Goal: Task Accomplishment & Management: Complete application form

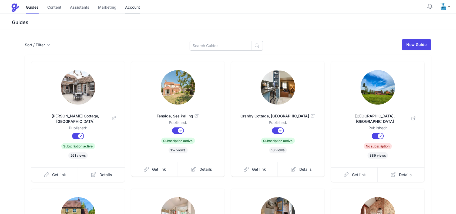
click at [128, 9] on link "Account" at bounding box center [132, 8] width 15 height 12
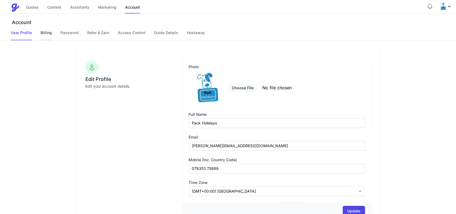
click at [51, 32] on link "Billing" at bounding box center [46, 35] width 11 height 10
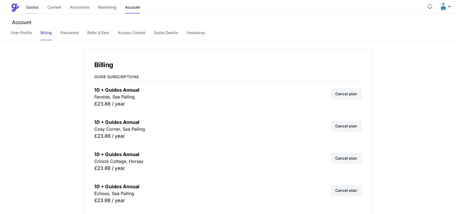
click at [35, 8] on link "Guides" at bounding box center [32, 8] width 13 height 12
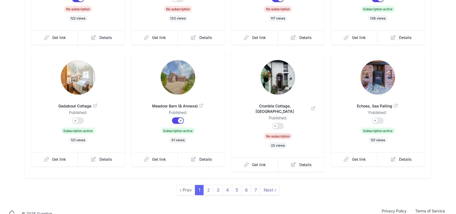
scroll to position [136, 0]
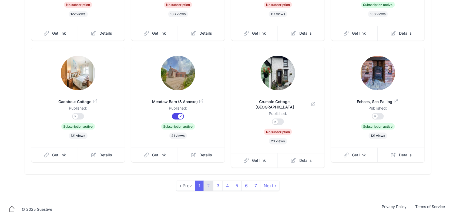
click at [206, 180] on link "2" at bounding box center [209, 185] width 10 height 10
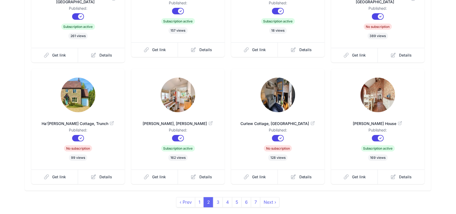
scroll to position [135, 0]
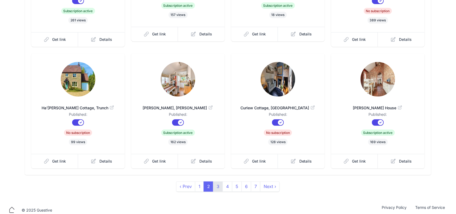
click at [218, 182] on link "3" at bounding box center [218, 186] width 10 height 10
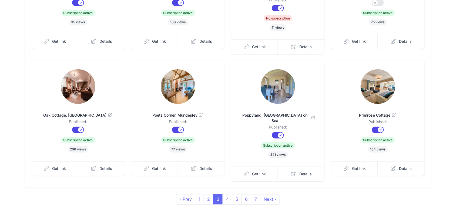
scroll to position [136, 0]
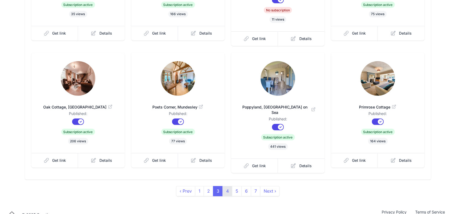
click at [230, 186] on link "4" at bounding box center [228, 191] width 10 height 10
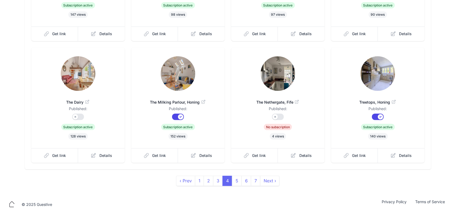
scroll to position [136, 0]
click at [239, 179] on link "5" at bounding box center [237, 180] width 10 height 10
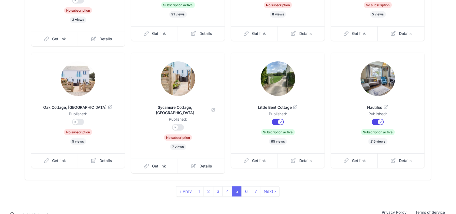
scroll to position [136, 0]
click at [247, 186] on link "6" at bounding box center [246, 191] width 10 height 10
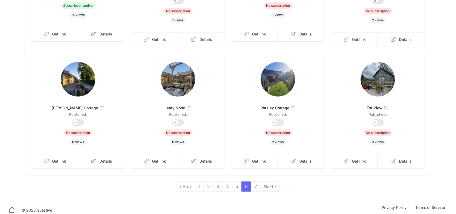
scroll to position [136, 0]
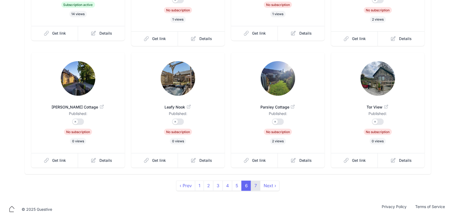
click at [255, 180] on link "7" at bounding box center [255, 185] width 9 height 10
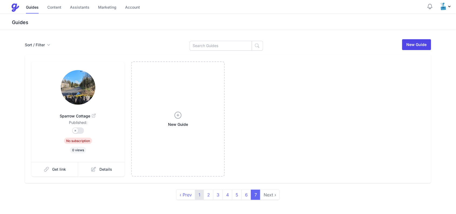
click at [200, 192] on link "1" at bounding box center [199, 194] width 9 height 10
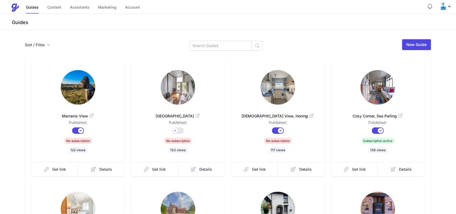
scroll to position [136, 0]
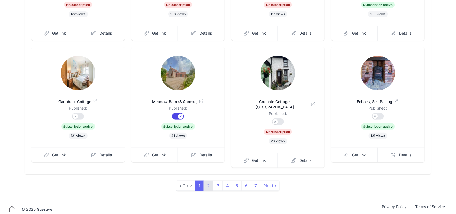
click at [210, 182] on link "2" at bounding box center [209, 185] width 10 height 10
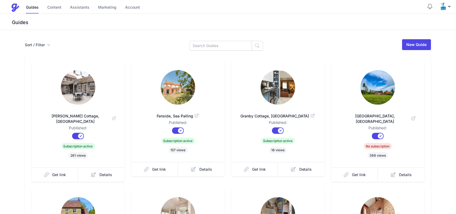
click at [264, 87] on img at bounding box center [278, 87] width 35 height 35
click at [373, 81] on img at bounding box center [378, 87] width 35 height 35
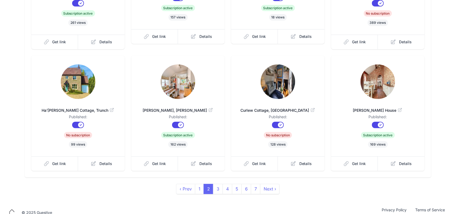
scroll to position [135, 0]
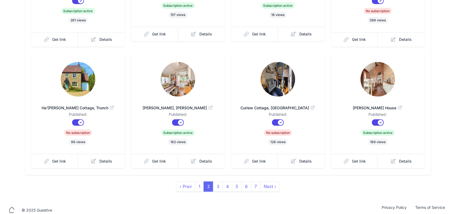
click at [172, 65] on img at bounding box center [178, 79] width 35 height 35
click at [166, 82] on img at bounding box center [178, 79] width 35 height 35
click at [292, 83] on img at bounding box center [278, 79] width 35 height 35
click at [218, 181] on link "3" at bounding box center [218, 186] width 10 height 10
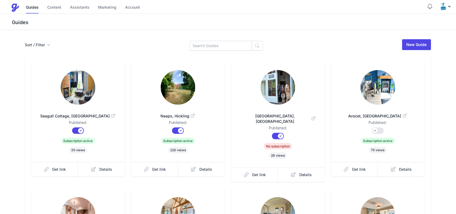
click at [72, 77] on img at bounding box center [78, 87] width 35 height 35
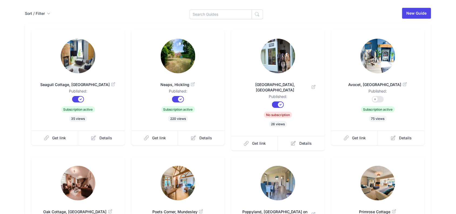
scroll to position [68, 0]
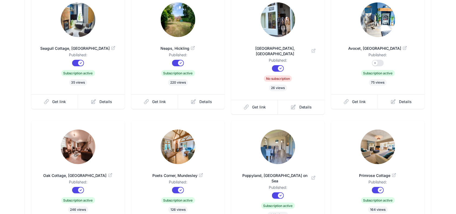
click at [377, 15] on img at bounding box center [378, 19] width 35 height 35
click at [179, 41] on link "Neaps, Hickling" at bounding box center [178, 45] width 76 height 13
click at [282, 18] on img at bounding box center [278, 19] width 35 height 35
click at [72, 131] on img at bounding box center [78, 146] width 35 height 35
click at [175, 131] on img at bounding box center [178, 146] width 35 height 35
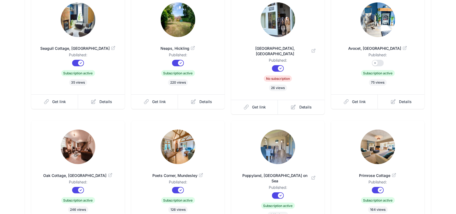
click at [79, 145] on img at bounding box center [78, 146] width 35 height 35
click at [276, 147] on img at bounding box center [278, 146] width 35 height 35
click at [375, 143] on img at bounding box center [378, 146] width 35 height 35
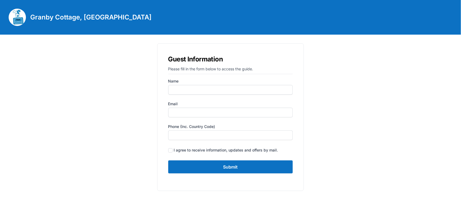
click at [12, 14] on img at bounding box center [17, 17] width 17 height 17
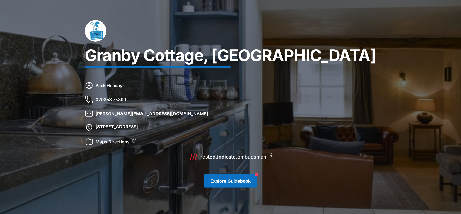
click at [223, 179] on link "Explore Guidebook" at bounding box center [231, 181] width 54 height 14
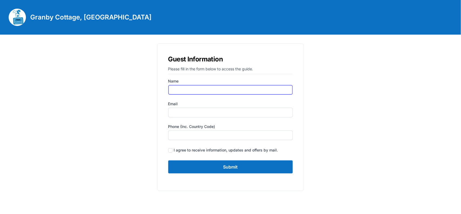
click at [198, 89] on input "Name" at bounding box center [230, 90] width 125 height 10
type input "[PERSON_NAME]"
type input "[PERSON_NAME][EMAIL_ADDRESS][DOMAIN_NAME]"
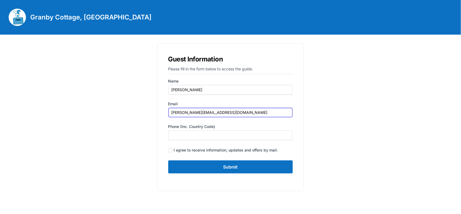
type input "07935375899"
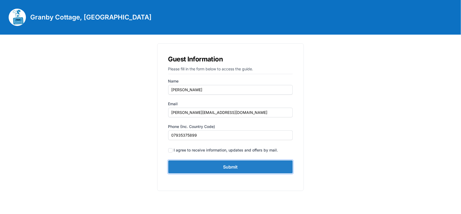
click at [210, 165] on input "Submit" at bounding box center [230, 166] width 125 height 13
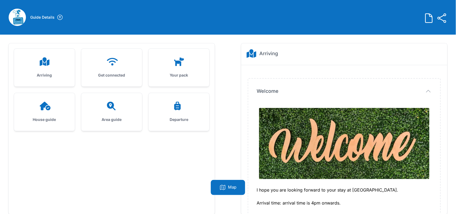
click at [49, 76] on h3 "Arriving" at bounding box center [44, 74] width 43 height 5
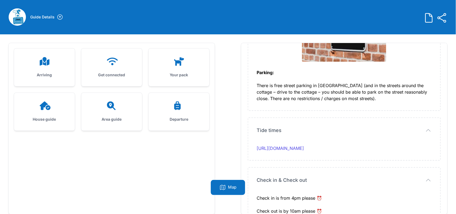
scroll to position [34, 0]
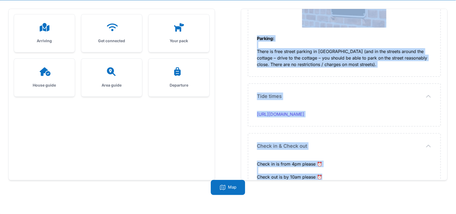
drag, startPoint x: 256, startPoint y: 75, endPoint x: 334, endPoint y: 164, distance: 118.3
copy div "I hope you are looking forward to your stay at Granby Cottage Cottage. Arrival …"
click at [115, 26] on icon at bounding box center [111, 27] width 13 height 9
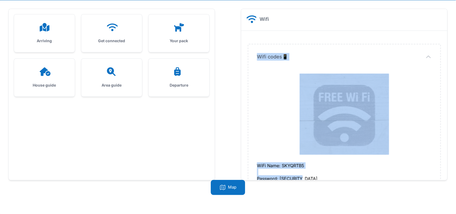
scroll to position [17, 0]
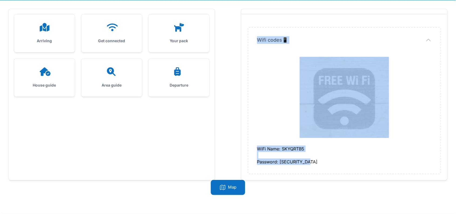
drag, startPoint x: 255, startPoint y: 53, endPoint x: 331, endPoint y: 160, distance: 131.0
click at [331, 160] on div "Wifi codes📱 Wifi codes📱 WiFi Name: SKYQRTB5 Password: 3BRsN1k3YaPx" at bounding box center [344, 101] width 192 height 146
copy div "Wifi codes📱 WiFi Name: SKYQRTB5 Password: 3BRsN1k3YaPx"
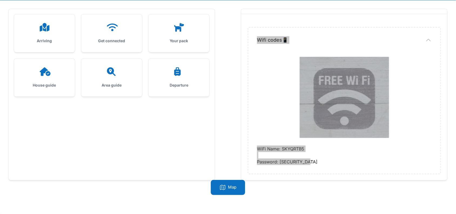
scroll to position [0, 0]
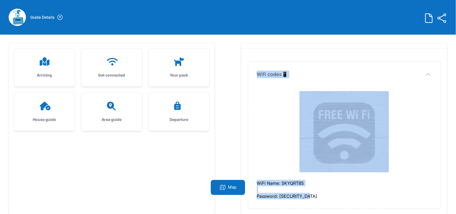
click at [39, 110] on icon at bounding box center [44, 106] width 13 height 9
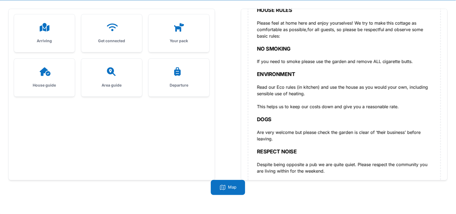
scroll to position [312, 0]
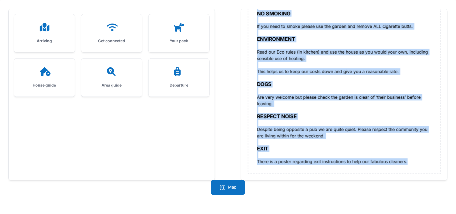
drag, startPoint x: 258, startPoint y: 99, endPoint x: 415, endPoint y: 160, distance: 168.3
copy div "ENTERTAINMENT The following facilities are available: 3 TV’s all with ‘Smart’ f…"
click at [179, 26] on icon at bounding box center [179, 27] width 13 height 9
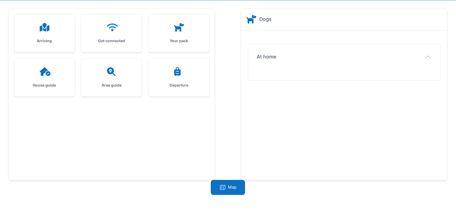
click at [103, 72] on div at bounding box center [111, 71] width 43 height 9
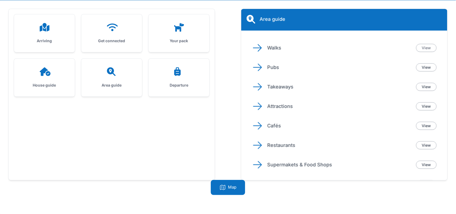
click at [429, 45] on link "View" at bounding box center [426, 48] width 21 height 8
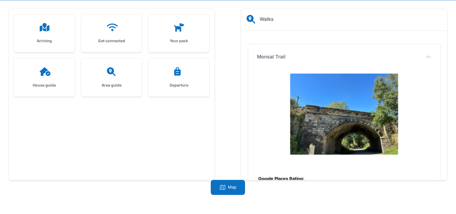
click at [121, 69] on div at bounding box center [111, 71] width 43 height 9
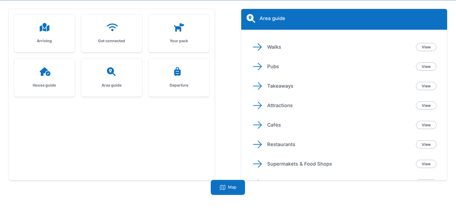
scroll to position [0, 0]
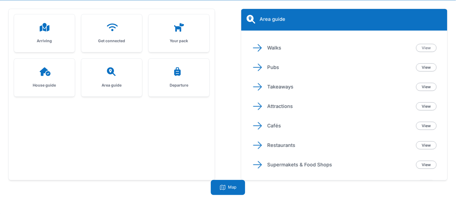
click at [425, 47] on link "View" at bounding box center [426, 48] width 21 height 8
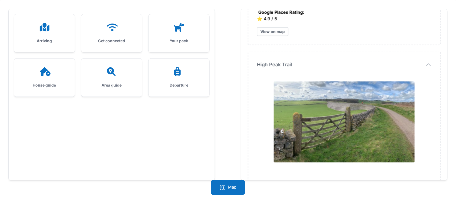
scroll to position [501, 0]
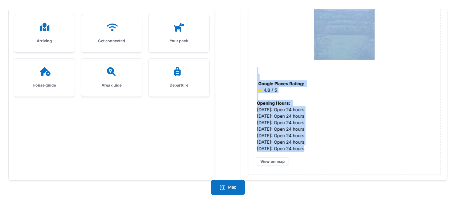
drag, startPoint x: 256, startPoint y: 56, endPoint x: 311, endPoint y: 145, distance: 104.8
copy div "Monsal Trail Google Places Rating: ⭐️ 4.9 / 5 View on map High Peak Trail High …"
click at [107, 72] on icon at bounding box center [111, 71] width 13 height 9
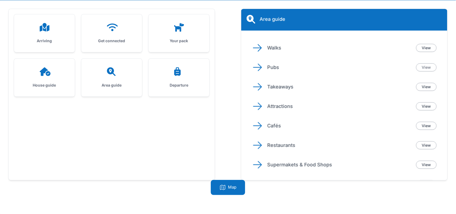
click at [428, 66] on link "View" at bounding box center [426, 67] width 21 height 8
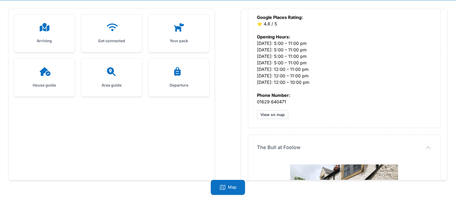
scroll to position [1623, 0]
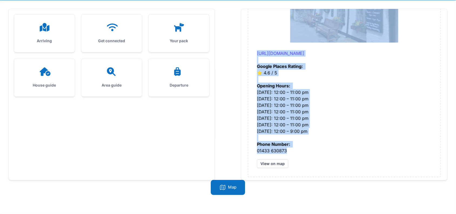
drag, startPoint x: 254, startPoint y: 55, endPoint x: 292, endPoint y: 149, distance: 101.1
copy div "The Star Inn. https://www.facebook.com/thestarinntideswell Google Places Rating…"
click at [107, 65] on div "Area guide" at bounding box center [111, 78] width 61 height 38
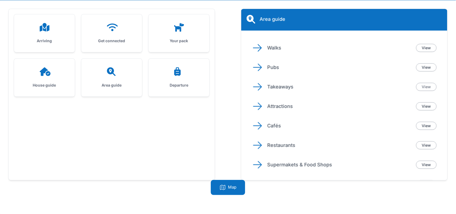
click at [425, 88] on link "View" at bounding box center [426, 87] width 21 height 8
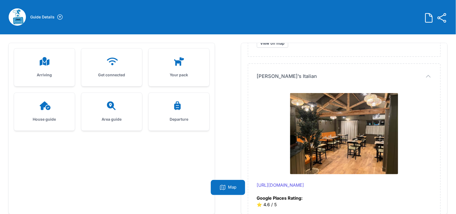
scroll to position [1313, 0]
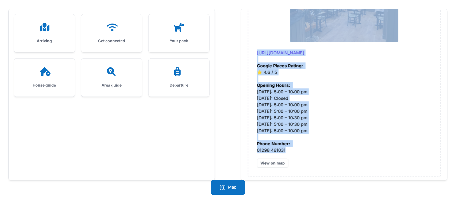
drag, startPoint x: 251, startPoint y: 87, endPoint x: 293, endPoint y: 144, distance: 71.0
copy div "Elliotts Fish & Chips Google Places Rating: ⭐️ 4.7 / 5 Opening Hours: Monday: 5…"
click at [110, 84] on h3 "Area guide" at bounding box center [111, 84] width 43 height 5
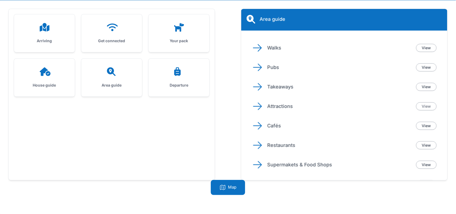
click at [430, 106] on link "View" at bounding box center [426, 106] width 21 height 8
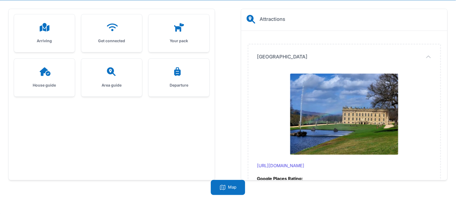
click at [257, 53] on span "Chatsworth House" at bounding box center [282, 57] width 51 height 8
click at [0, 0] on span "Chatsworth House" at bounding box center [0, 0] width 0 height 0
drag, startPoint x: 257, startPoint y: 53, endPoint x: 294, endPoint y: 151, distance: 104.7
click at [294, 157] on div "Chatsworth House Chatsworth House https://www.chatsworth.org/ Google Places Rat…" at bounding box center [344, 137] width 192 height 186
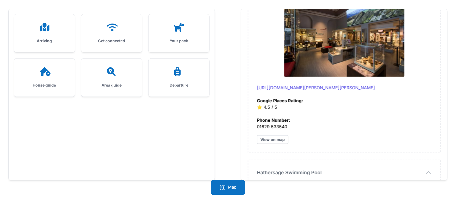
scroll to position [2307, 0]
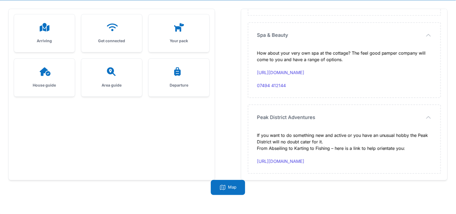
drag, startPoint x: 254, startPoint y: 58, endPoint x: 436, endPoint y: 161, distance: 208.9
copy div "Chatsworth House https://www.chatsworth.org/ Google Places Rating: ⭐️ 4.7 / 5 P…"
click at [109, 73] on icon at bounding box center [111, 71] width 9 height 9
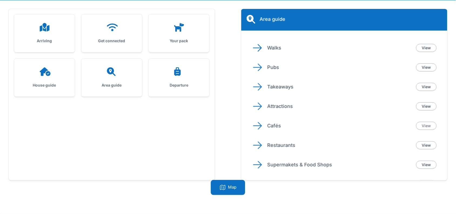
click at [429, 123] on link "View" at bounding box center [426, 126] width 21 height 8
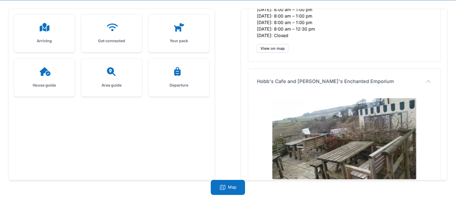
scroll to position [1203, 0]
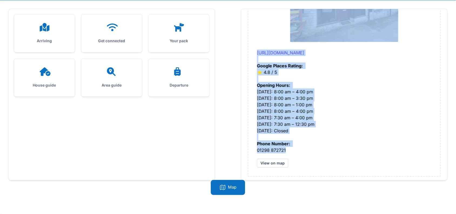
drag, startPoint x: 255, startPoint y: 56, endPoint x: 290, endPoint y: 147, distance: 97.7
copy div "High Nelly's Cafe Google Places Rating: ⭐️ 4.8 / 5 Opening Hours: Monday: Close…"
click at [112, 68] on icon at bounding box center [111, 71] width 9 height 9
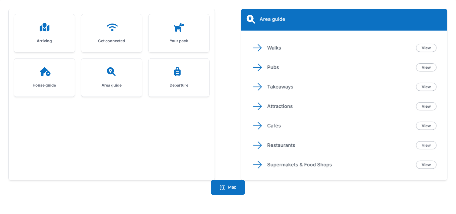
click at [425, 143] on link "View" at bounding box center [426, 145] width 21 height 8
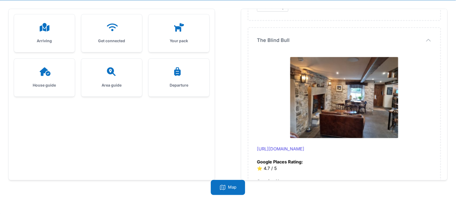
scroll to position [308, 0]
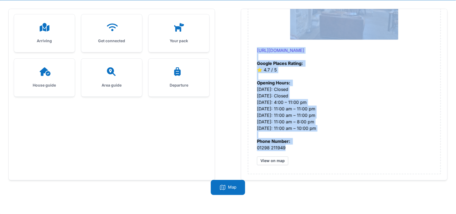
drag, startPoint x: 255, startPoint y: 55, endPoint x: 297, endPoint y: 148, distance: 101.4
copy div "The Merchant's Yard http://www.themerchantsyard.com/ Google Places Rating: ⭐️ 4…"
click at [114, 69] on icon at bounding box center [111, 71] width 13 height 9
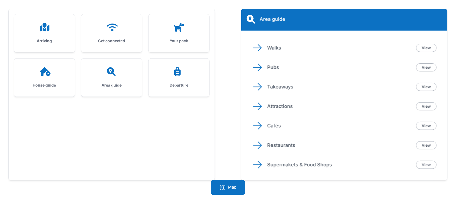
click at [426, 165] on link "View" at bounding box center [426, 164] width 21 height 8
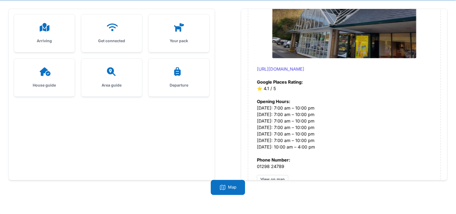
scroll to position [1668, 0]
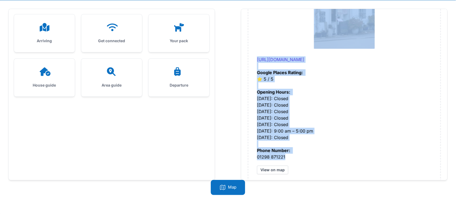
drag, startPoint x: 256, startPoint y: 55, endPoint x: 290, endPoint y: 146, distance: 97.7
copy div "Co-op Food - Tideswell https://www.coop.co.uk/store-finder/SK17-8NU/commercial-…"
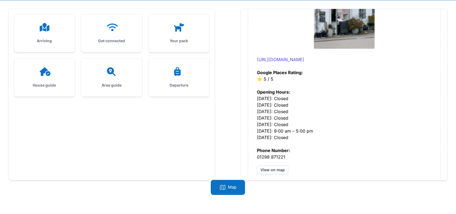
click at [119, 168] on div "Arriving Get connected Your pack House guide Area guide" at bounding box center [112, 94] width 206 height 171
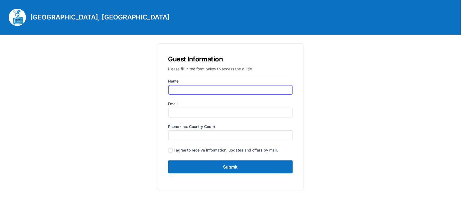
drag, startPoint x: 190, startPoint y: 87, endPoint x: 190, endPoint y: 93, distance: 5.9
click at [190, 87] on input "Name" at bounding box center [230, 90] width 125 height 10
type input "Gail Adams"
type input "[PERSON_NAME][EMAIL_ADDRESS][DOMAIN_NAME]"
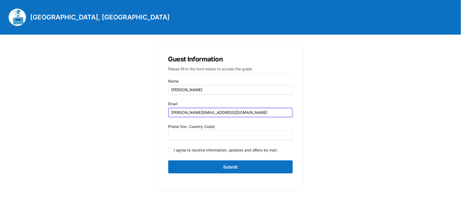
type input "07935375899"
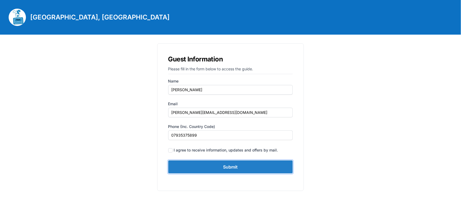
click at [201, 165] on input "Submit" at bounding box center [230, 166] width 125 height 13
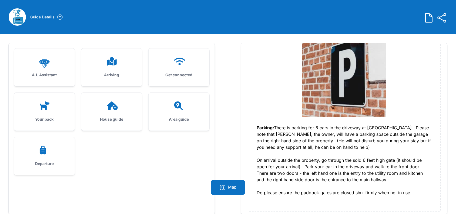
scroll to position [34, 0]
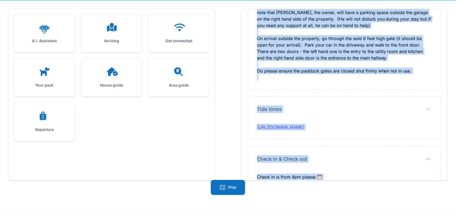
drag, startPoint x: 254, startPoint y: 103, endPoint x: 357, endPoint y: 164, distance: 119.5
copy div "I hope you are looking forward to your stay at Garden House on {property_arriva…"
click at [112, 24] on icon at bounding box center [112, 27] width 10 height 9
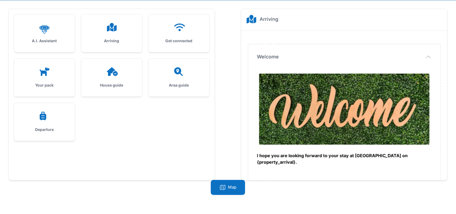
click at [174, 25] on icon at bounding box center [179, 27] width 13 height 9
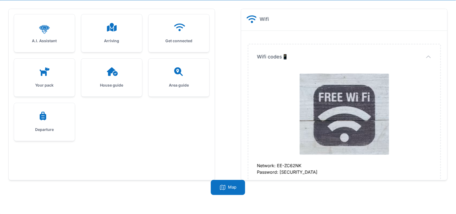
drag, startPoint x: 269, startPoint y: 68, endPoint x: 335, endPoint y: 169, distance: 121.6
click at [335, 169] on div "Wifi codes📱 Wifi codes📱 Network: EE-ZC62NK Password: rbRan7mUf9cPcuE3" at bounding box center [344, 117] width 192 height 146
copy dd "Network: EE-ZC62NK Password: rbRan7mUf9cPcuE3"
click at [108, 72] on icon at bounding box center [112, 71] width 11 height 9
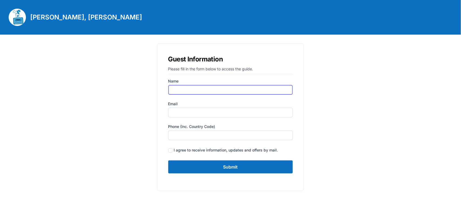
click at [203, 89] on input "Name" at bounding box center [230, 90] width 125 height 10
type input "[PERSON_NAME]"
type input "[PERSON_NAME][EMAIL_ADDRESS][DOMAIN_NAME]"
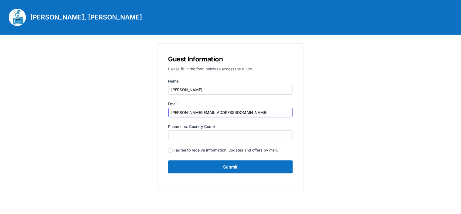
type input "07935375899"
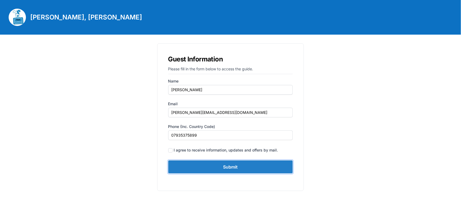
click at [221, 164] on input "Submit" at bounding box center [230, 166] width 125 height 13
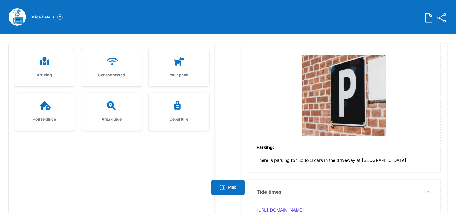
scroll to position [34, 0]
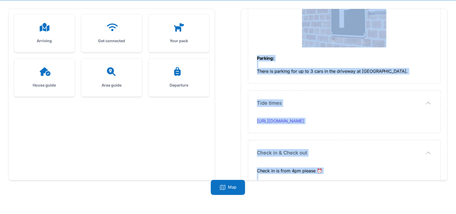
drag, startPoint x: 250, startPoint y: 103, endPoint x: 324, endPoint y: 160, distance: 93.4
copy div "I hope you are looking forward to your stay at [GEOGRAPHIC_DATA]. Arrival time:…"
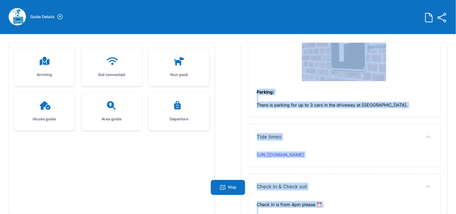
scroll to position [0, 0]
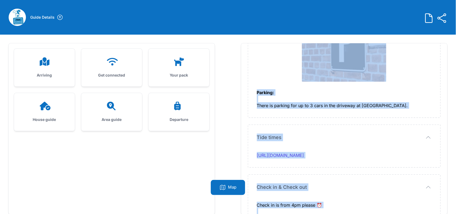
click at [104, 65] on div at bounding box center [111, 61] width 43 height 9
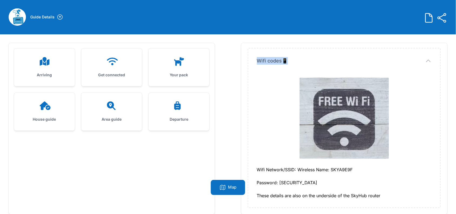
scroll to position [34, 0]
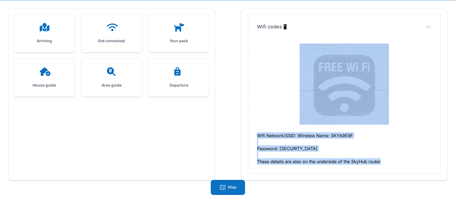
drag, startPoint x: 305, startPoint y: 95, endPoint x: 384, endPoint y: 162, distance: 103.5
click at [384, 162] on div "Wifi codes📱 Wifi codes📱 Wifi Network/SSID: Wireless Name: SKYA9E9F Password: [S…" at bounding box center [344, 93] width 192 height 159
copy dd "Wifi Network/SSID: Wireless Name: SKYA9E9F Password: [SECURITY_DATA] These deta…"
click at [52, 72] on div at bounding box center [44, 71] width 43 height 9
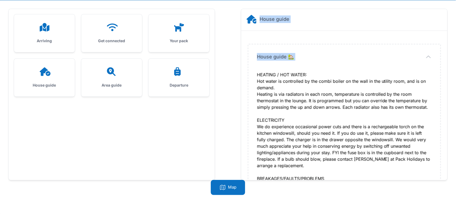
scroll to position [308, 0]
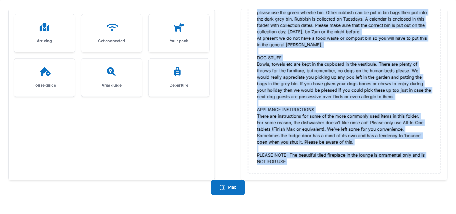
drag, startPoint x: 255, startPoint y: 72, endPoint x: 314, endPoint y: 172, distance: 115.4
copy div "HEATING / HOT WATER: Hot water is controlled by the combi boiler on the wall in…"
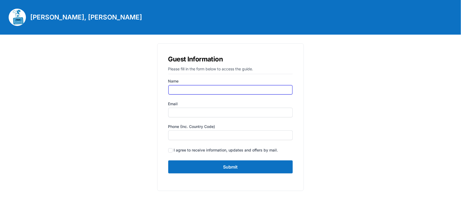
drag, startPoint x: 202, startPoint y: 87, endPoint x: 207, endPoint y: 95, distance: 9.1
click at [202, 87] on input "Name" at bounding box center [230, 90] width 125 height 10
type input "[PERSON_NAME]"
type input "[PERSON_NAME][EMAIL_ADDRESS][DOMAIN_NAME]"
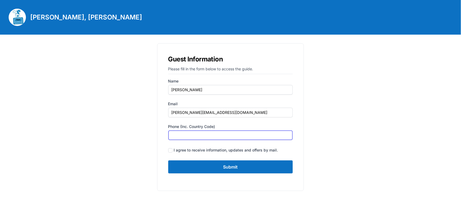
type input "07935375899"
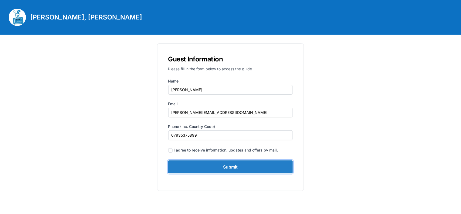
click at [224, 168] on input "Submit" at bounding box center [230, 166] width 125 height 13
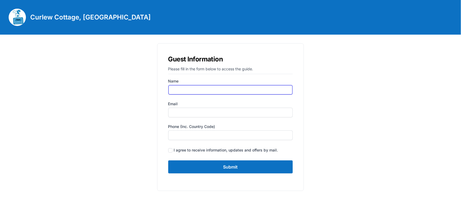
click at [197, 91] on input "Name" at bounding box center [230, 90] width 125 height 10
type input "[PERSON_NAME]"
type input "[PERSON_NAME][EMAIL_ADDRESS][DOMAIN_NAME]"
type input "07935375899"
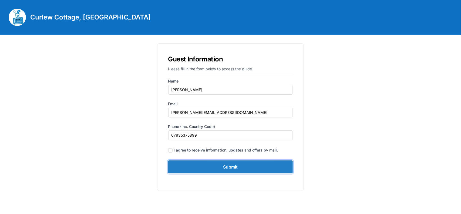
click at [223, 163] on input "Submit" at bounding box center [230, 166] width 125 height 13
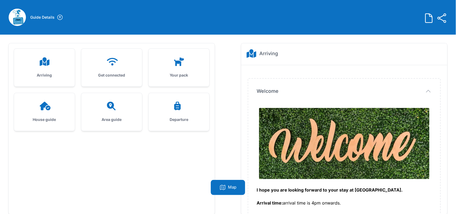
click at [37, 62] on div at bounding box center [44, 61] width 43 height 9
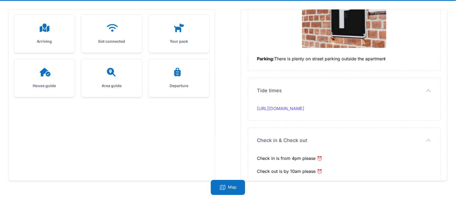
scroll to position [34, 0]
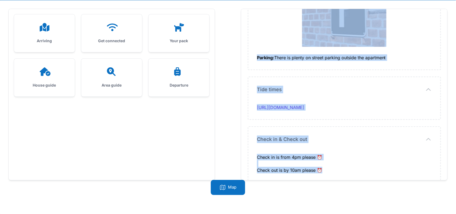
drag, startPoint x: 274, startPoint y: 64, endPoint x: 330, endPoint y: 165, distance: 115.7
copy div "I hope you are looking forward to your stay at Curlew Cottage. Arrival time: ar…"
click at [118, 31] on div "Get connected" at bounding box center [111, 33] width 61 height 38
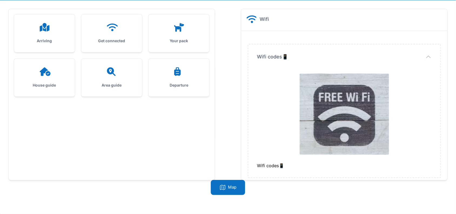
click at [113, 36] on div "Get connected" at bounding box center [111, 33] width 61 height 38
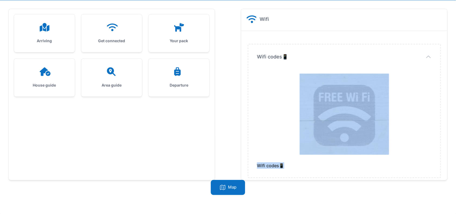
scroll to position [4, 0]
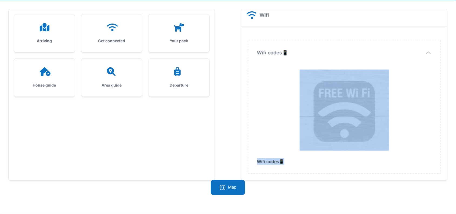
drag, startPoint x: 272, startPoint y: 73, endPoint x: 312, endPoint y: 165, distance: 100.4
click at [312, 165] on div "Wifi codes📱 Wifi codes📱 Wifi codes📱" at bounding box center [344, 106] width 192 height 133
click at [104, 27] on div at bounding box center [111, 27] width 43 height 9
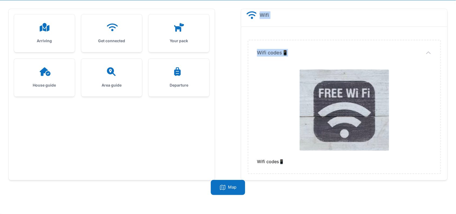
drag, startPoint x: 269, startPoint y: 72, endPoint x: 281, endPoint y: 181, distance: 109.7
click at [281, 181] on div "Arriving Get connected Your pack House guide Area guide" at bounding box center [228, 107] width 456 height 214
click at [175, 10] on div "Arriving Get connected Your pack House guide Area guide" at bounding box center [112, 94] width 206 height 171
click at [179, 22] on div "Your pack" at bounding box center [179, 33] width 61 height 38
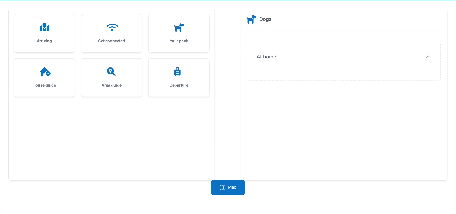
click at [52, 79] on div "House guide" at bounding box center [44, 78] width 61 height 38
click at [52, 73] on div at bounding box center [44, 71] width 43 height 9
click at [180, 33] on div "Your pack" at bounding box center [179, 33] width 61 height 38
click at [41, 80] on div "House guide" at bounding box center [44, 78] width 61 height 38
click at [111, 77] on div "Area guide" at bounding box center [111, 78] width 61 height 38
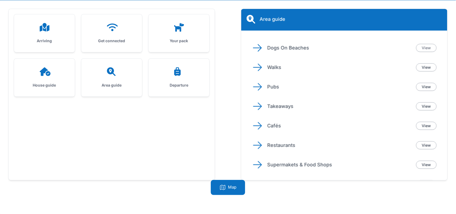
click at [423, 45] on link "View" at bounding box center [426, 48] width 21 height 8
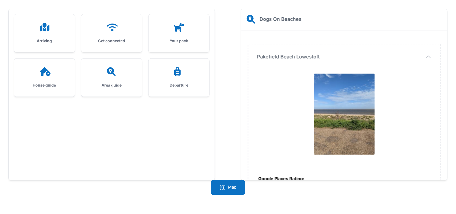
click at [111, 77] on div "Area guide" at bounding box center [111, 78] width 61 height 38
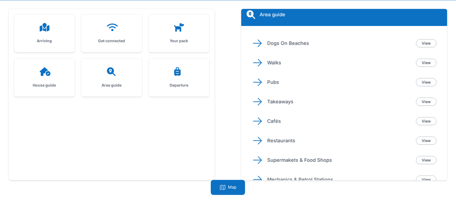
scroll to position [0, 0]
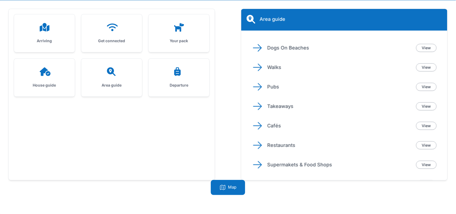
click at [427, 42] on div "Dogs On Beaches View" at bounding box center [344, 47] width 184 height 11
click at [425, 51] on link "View" at bounding box center [426, 48] width 21 height 8
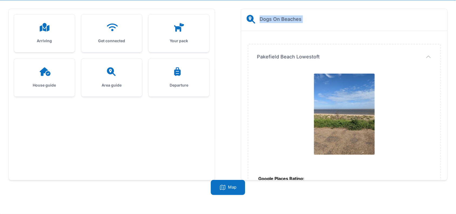
scroll to position [96, 0]
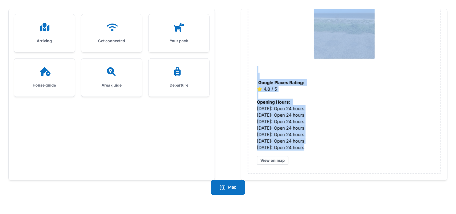
drag, startPoint x: 256, startPoint y: 54, endPoint x: 313, endPoint y: 146, distance: 108.5
click at [313, 146] on div "Pakefield Beach Lowestoft Pakefield Beach Lowestoft Google Places Rating: ⭐️ 4.…" at bounding box center [344, 60] width 192 height 225
copy div "Pakefield Beach Lowestoft Google Places Rating: ⭐️ 4.8 / 5 Opening Hours: Monda…"
drag, startPoint x: 110, startPoint y: 73, endPoint x: 126, endPoint y: 73, distance: 15.4
click at [110, 73] on icon at bounding box center [111, 71] width 9 height 9
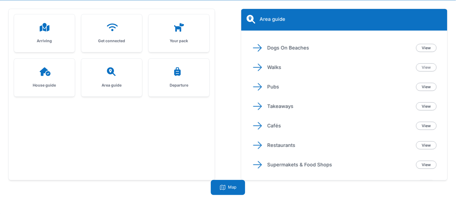
click at [434, 66] on link "View" at bounding box center [426, 67] width 21 height 8
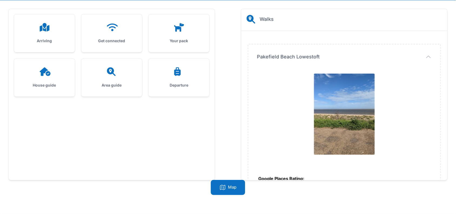
click at [257, 55] on span "Pakefield Beach Lowestoft" at bounding box center [288, 57] width 63 height 8
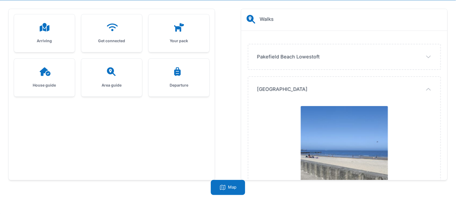
click at [256, 57] on div "Pakefield Beach Lowestoft Pakefield Beach Lowestoft Google Places Rating: ⭐️ 4.…" at bounding box center [344, 56] width 192 height 25
click at [429, 58] on icon "button" at bounding box center [428, 56] width 6 height 6
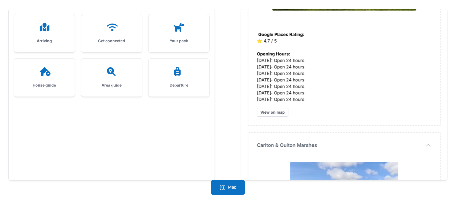
scroll to position [1055, 0]
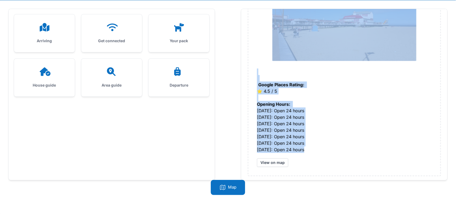
drag, startPoint x: 253, startPoint y: 48, endPoint x: 309, endPoint y: 148, distance: 114.8
copy div "Pakefield Beach Lowestoft Google Places Rating: ⭐️ 4.8 / 5 Opening Hours: Monda…"
click at [113, 75] on icon at bounding box center [111, 71] width 13 height 9
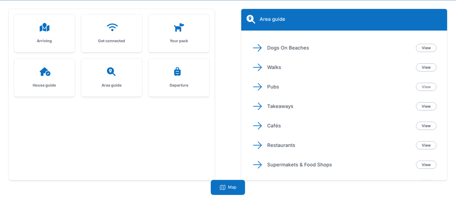
click at [425, 84] on link "View" at bounding box center [426, 87] width 21 height 8
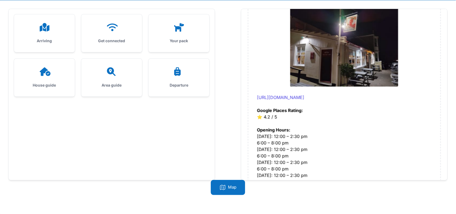
scroll to position [3091, 0]
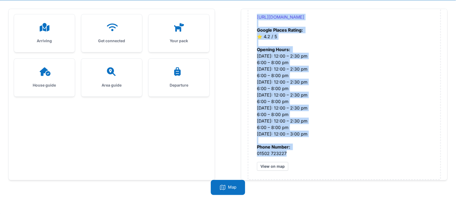
drag, startPoint x: 252, startPoint y: 54, endPoint x: 291, endPoint y: 148, distance: 101.6
copy div "The Jolly Sailors http://www.moss-co.com/the-jolly-sailors/ Google Places Ratin…"
click at [115, 68] on icon at bounding box center [111, 71] width 13 height 9
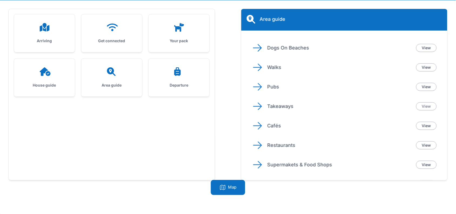
click at [426, 103] on link "View" at bounding box center [426, 106] width 21 height 8
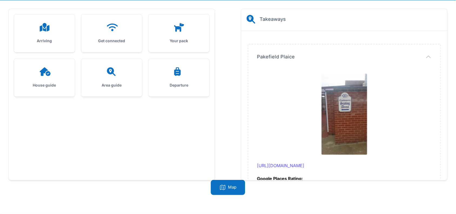
drag, startPoint x: 99, startPoint y: 60, endPoint x: 105, endPoint y: 65, distance: 7.8
click at [99, 60] on div "Area guide" at bounding box center [111, 78] width 61 height 38
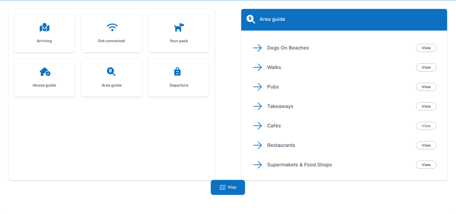
click at [428, 125] on link "View" at bounding box center [426, 126] width 21 height 8
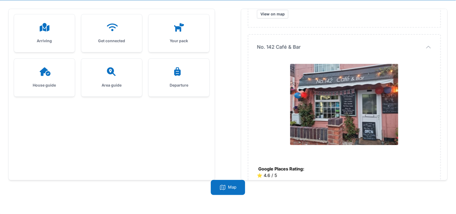
scroll to position [1390, 0]
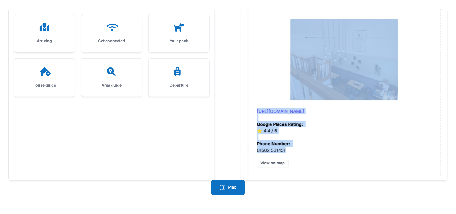
drag, startPoint x: 256, startPoint y: 49, endPoint x: 294, endPoint y: 148, distance: 106.2
copy div "Sunrise at Zaks Google Places Rating: ⭐️ 4.7 / 5 Opening Hours: Monday: 9:00 am…"
click at [113, 76] on icon at bounding box center [111, 71] width 13 height 9
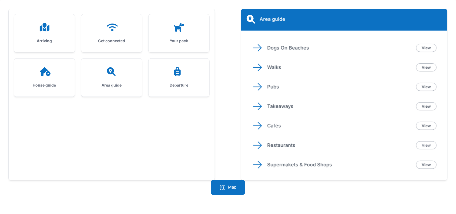
click at [428, 144] on link "View" at bounding box center [426, 145] width 21 height 8
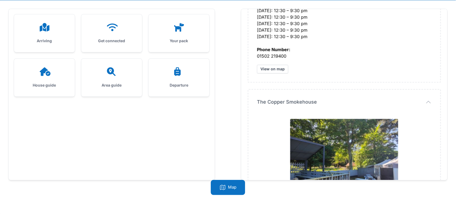
scroll to position [1371, 0]
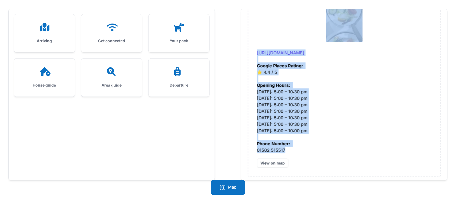
drag, startPoint x: 256, startPoint y: 56, endPoint x: 304, endPoint y: 145, distance: 100.6
copy div "The Wherry Hotel https://www.wherryhotel.com/ Google Places Rating: ⭐️ 4.2 / 5 …"
click at [104, 70] on div at bounding box center [111, 71] width 43 height 9
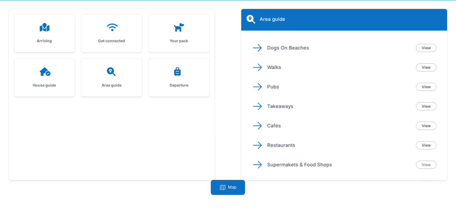
click at [430, 164] on link "View" at bounding box center [426, 164] width 21 height 8
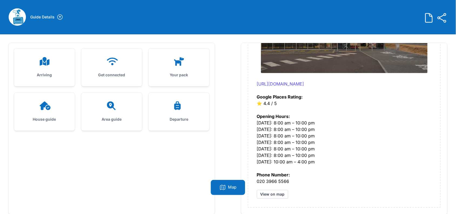
scroll to position [34, 0]
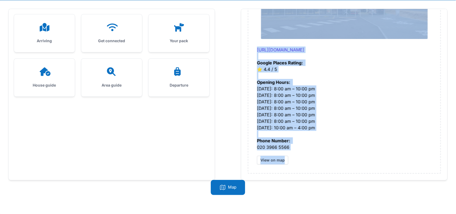
drag, startPoint x: 256, startPoint y: 89, endPoint x: 325, endPoint y: 157, distance: 98.0
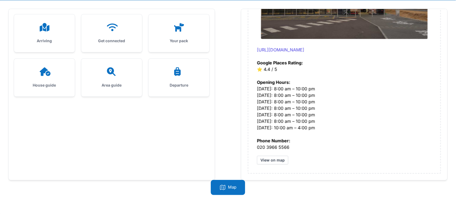
click at [325, 155] on dd "https://www.lidl.co.uk/ Google Places Rating: ⭐️ 4.4 / 5 Opening Hours: Monday:…" at bounding box center [344, 60] width 175 height 209
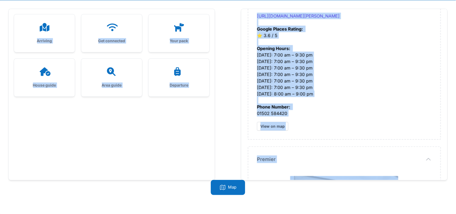
scroll to position [0, 0]
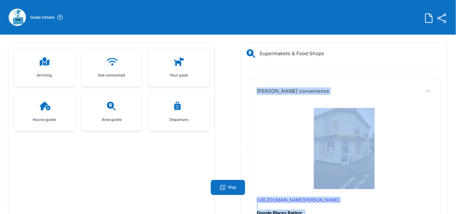
drag, startPoint x: 298, startPoint y: 143, endPoint x: 251, endPoint y: 94, distance: 67.8
copy div "Morton convenience https://www.premier-stores.co.uk/our-stores/morton-convenien…"
click at [114, 112] on div "Area guide" at bounding box center [111, 112] width 61 height 38
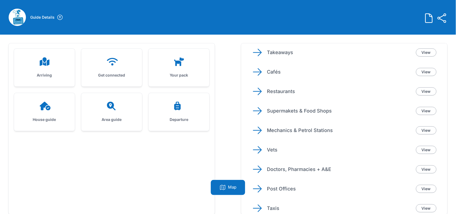
scroll to position [93, 0]
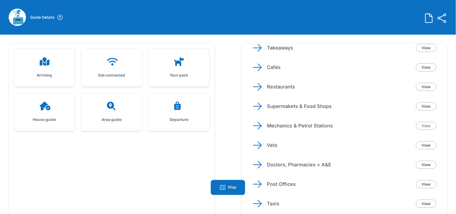
click at [425, 126] on link "View" at bounding box center [426, 126] width 21 height 8
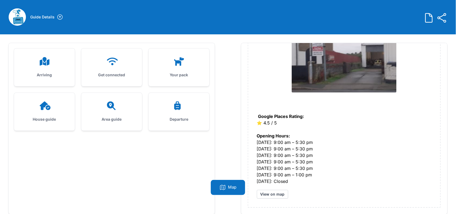
scroll to position [34, 0]
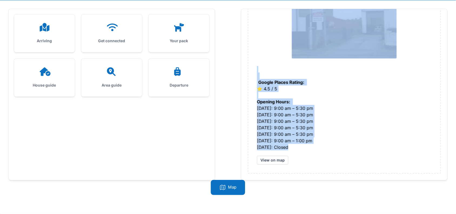
drag, startPoint x: 253, startPoint y: 89, endPoint x: 294, endPoint y: 148, distance: 71.7
copy div "Morrisons Petrol Station https://my.morrisons.com/storefinder/286 Google Places…"
click at [105, 72] on div at bounding box center [111, 71] width 43 height 9
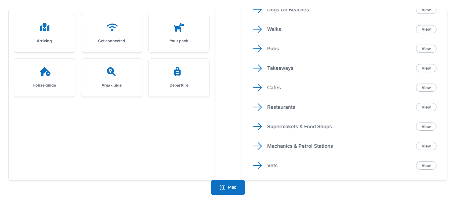
scroll to position [93, 0]
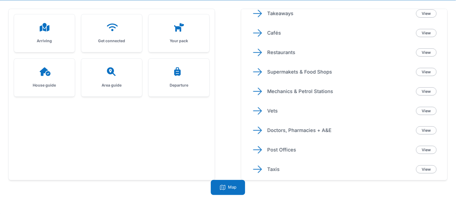
click at [417, 107] on div "View" at bounding box center [426, 111] width 21 height 8
click at [423, 108] on link "View" at bounding box center [426, 111] width 21 height 8
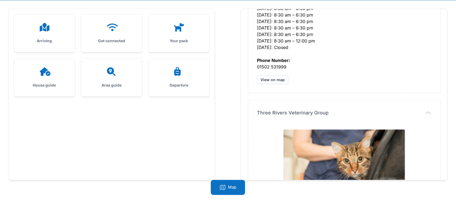
scroll to position [367, 0]
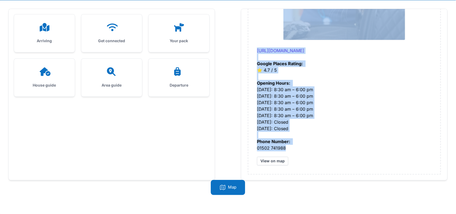
drag, startPoint x: 254, startPoint y: 54, endPoint x: 288, endPoint y: 147, distance: 98.5
copy div "Coastline Veterinary Surgeries - Carlton Colville https://www.vetcollection.co.…"
click at [103, 76] on div "Area guide" at bounding box center [111, 78] width 61 height 38
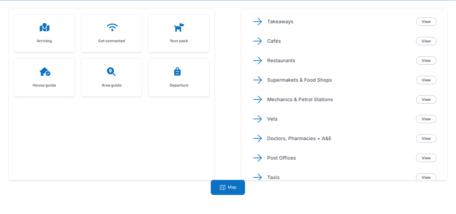
scroll to position [93, 0]
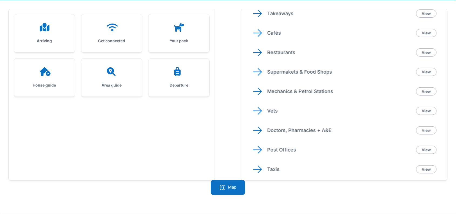
click at [424, 130] on link "View" at bounding box center [426, 130] width 21 height 8
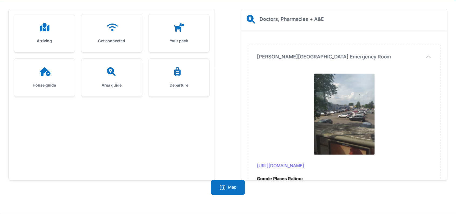
scroll to position [0, 0]
drag, startPoint x: 257, startPoint y: 55, endPoint x: 288, endPoint y: 107, distance: 60.7
click at [288, 107] on div "James Paget University Hospital Emergency Room James Paget University Hospital …" at bounding box center [344, 166] width 192 height 244
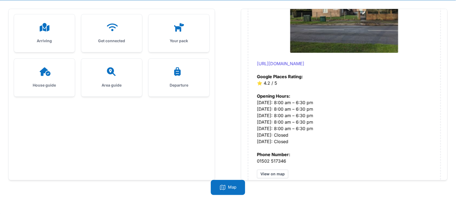
scroll to position [1371, 0]
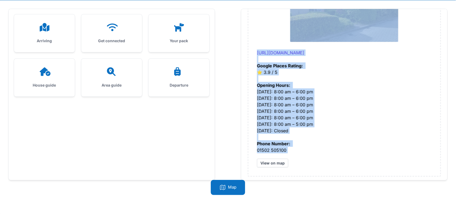
drag, startPoint x: 253, startPoint y: 55, endPoint x: 286, endPoint y: 150, distance: 100.5
copy div "James Paget University Hospital Emergency Room http://www.jpaget.nhs.uk/departm…"
click at [114, 71] on icon at bounding box center [111, 71] width 13 height 9
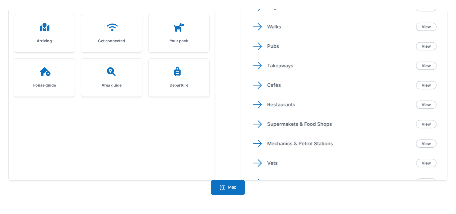
scroll to position [93, 0]
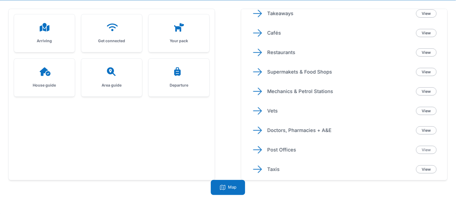
click at [425, 147] on link "View" at bounding box center [426, 150] width 21 height 8
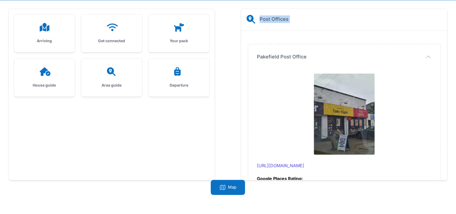
scroll to position [115, 0]
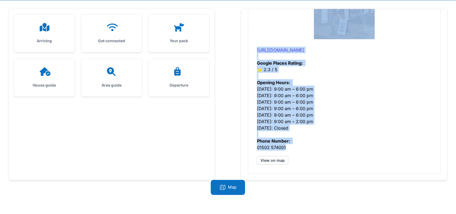
drag, startPoint x: 254, startPoint y: 57, endPoint x: 288, endPoint y: 147, distance: 96.1
click at [288, 147] on div "Pakefield Post Office Pakefield Post Office https://www.postoffice.co.uk/branch…" at bounding box center [344, 51] width 192 height 244
click at [99, 77] on div "Area guide" at bounding box center [111, 78] width 61 height 38
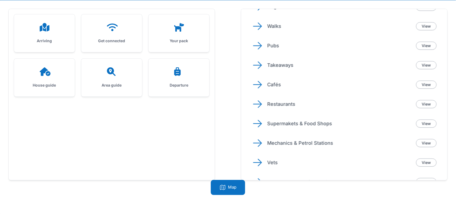
scroll to position [93, 0]
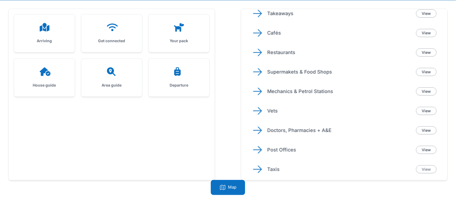
click at [427, 169] on link "View" at bounding box center [426, 169] width 21 height 8
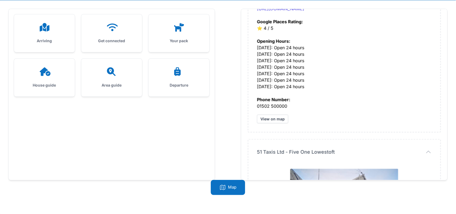
scroll to position [367, 0]
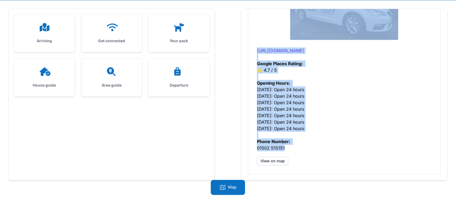
drag, startPoint x: 252, startPoint y: 53, endPoint x: 312, endPoint y: 145, distance: 110.3
click at [172, 72] on div at bounding box center [178, 71] width 43 height 9
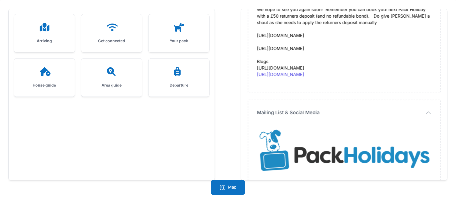
scroll to position [322, 0]
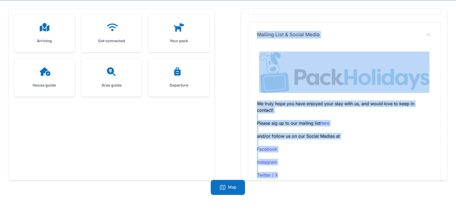
drag, startPoint x: 313, startPoint y: 66, endPoint x: 316, endPoint y: 131, distance: 64.9
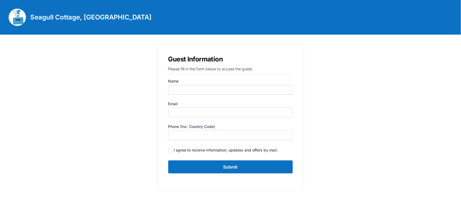
click at [175, 84] on div "Name" at bounding box center [230, 86] width 125 height 16
click at [179, 89] on input "Name" at bounding box center [230, 90] width 125 height 10
type input "[PERSON_NAME]"
type input "[PERSON_NAME][EMAIL_ADDRESS][DOMAIN_NAME]"
type input "07935375899"
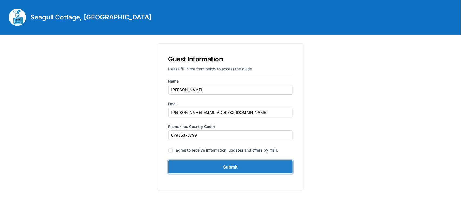
click at [229, 164] on input "Submit" at bounding box center [230, 166] width 125 height 13
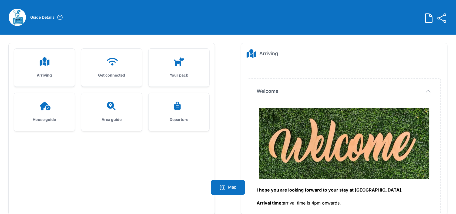
click at [58, 75] on h3 "Arriving" at bounding box center [44, 74] width 43 height 5
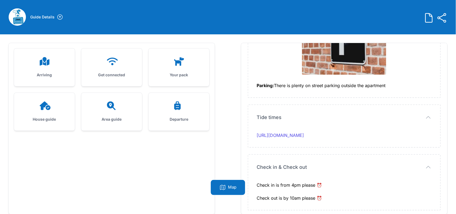
scroll to position [34, 0]
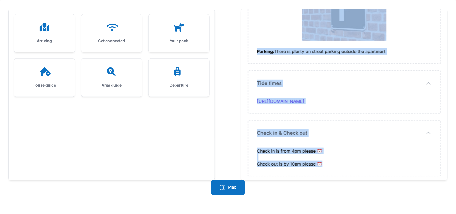
drag, startPoint x: 257, startPoint y: 53, endPoint x: 328, endPoint y: 159, distance: 127.4
copy div "L ipsu dol sit ametcon adipisc el sedd eius te Incidid Utlabor. Etdolor magn: a…"
click at [97, 38] on h3 "Get connected" at bounding box center [111, 40] width 43 height 5
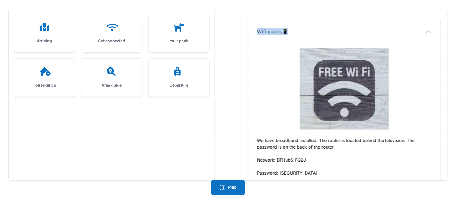
scroll to position [49, 0]
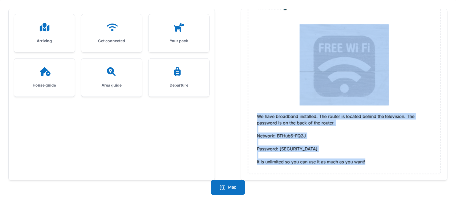
drag, startPoint x: 308, startPoint y: 67, endPoint x: 383, endPoint y: 165, distance: 123.4
click at [383, 165] on div "Wifi codes📱 Wifi codes📱 We have broadband installed. The router is located behi…" at bounding box center [344, 84] width 192 height 178
copy dd "We have broadband installed. The router is located behind the television. The p…"
click at [33, 76] on div "House guide" at bounding box center [44, 78] width 61 height 38
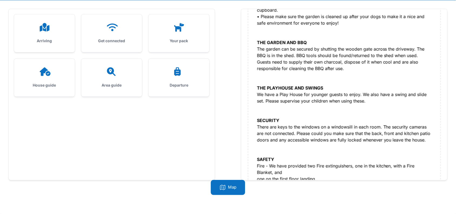
scroll to position [632, 0]
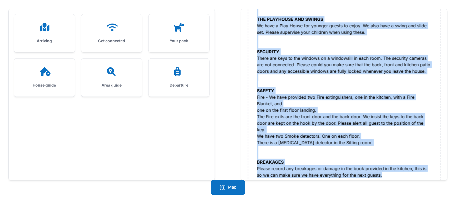
drag, startPoint x: 256, startPoint y: 77, endPoint x: 403, endPoint y: 165, distance: 171.2
copy div "CENTRAL HEATING AND HOT WATER We have a Hive control system in place. The contr…"
click at [42, 70] on icon at bounding box center [45, 71] width 11 height 9
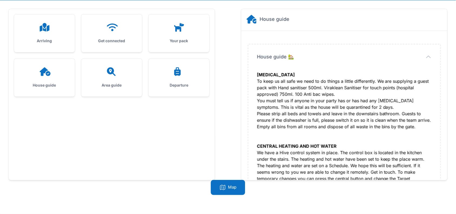
click at [98, 73] on div at bounding box center [111, 71] width 43 height 9
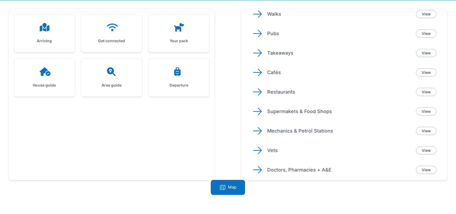
scroll to position [93, 0]
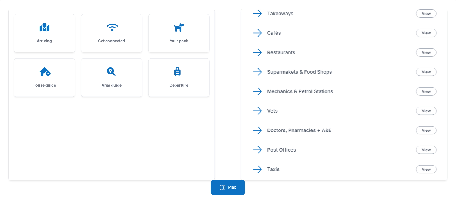
click at [175, 80] on div "Departure" at bounding box center [179, 78] width 61 height 38
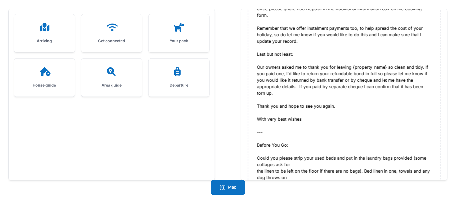
scroll to position [439, 0]
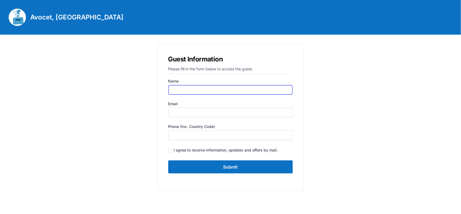
click at [190, 89] on input "Name" at bounding box center [230, 90] width 125 height 10
type input "[PERSON_NAME]"
type input "[PERSON_NAME][EMAIL_ADDRESS][DOMAIN_NAME]"
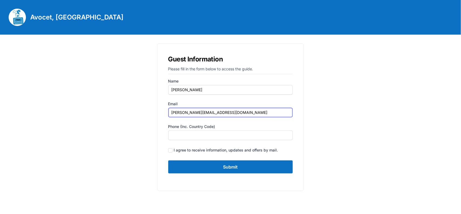
type input "01692535741"
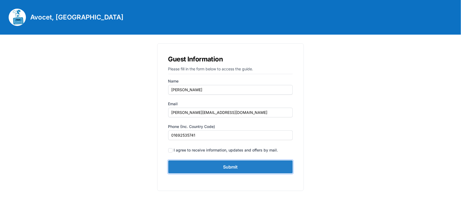
click at [249, 167] on input "Submit" at bounding box center [230, 166] width 125 height 13
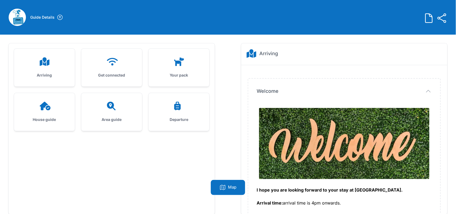
click at [24, 69] on div "Arriving" at bounding box center [44, 68] width 61 height 38
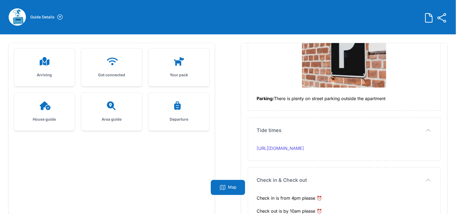
scroll to position [34, 0]
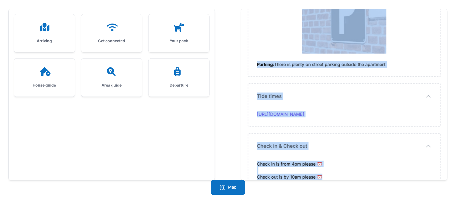
drag, startPoint x: 256, startPoint y: 69, endPoint x: 351, endPoint y: 164, distance: 134.1
copy div "L ipsu dol sit ametcon adipisc el sedd eius te Incidi. Utlabor etdo: magnaal en…"
click at [119, 47] on div "Get connected" at bounding box center [111, 33] width 61 height 38
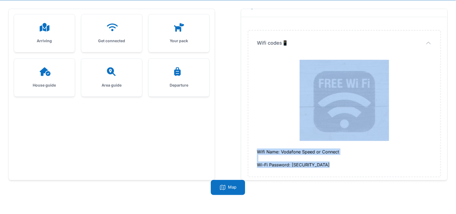
scroll to position [17, 0]
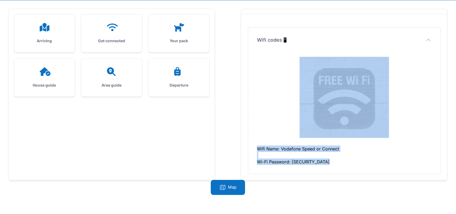
drag, startPoint x: 277, startPoint y: 74, endPoint x: 334, endPoint y: 178, distance: 118.9
click at [334, 178] on div "Wifi codes📱 Wifi codes📱 Wifi Name: Vodafone Speed or Connect Wi-Fi Password: [S…" at bounding box center [344, 97] width 206 height 166
copy dd "Wifi Name: Vodafone Speed or Connect Wi-Fi Password: [SECURITY_DATA]"
click at [51, 72] on icon at bounding box center [44, 71] width 13 height 9
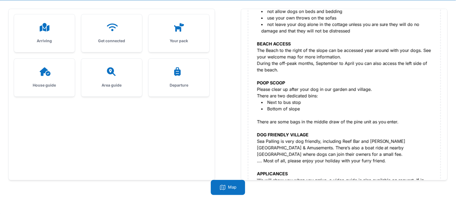
scroll to position [334, 0]
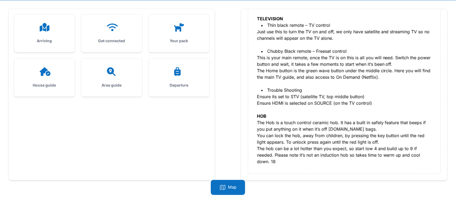
drag, startPoint x: 253, startPoint y: 71, endPoint x: 330, endPoint y: 166, distance: 122.5
copy div "OUR HOME We are pleased to extend our welcome to your extended “doggie” family.…"
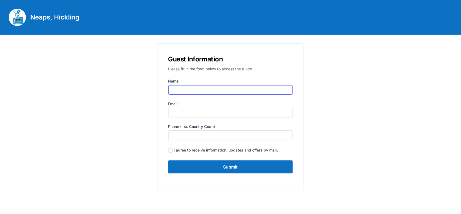
click at [188, 90] on input "Name" at bounding box center [230, 90] width 125 height 10
type input "[PERSON_NAME]"
type input "[PERSON_NAME][EMAIL_ADDRESS][DOMAIN_NAME]"
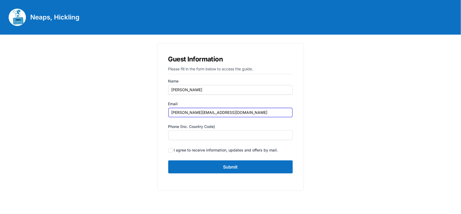
type input "01692535741"
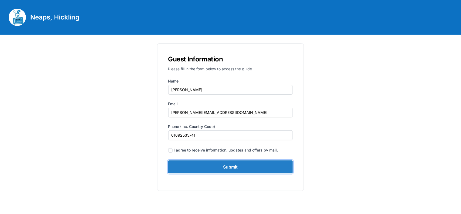
click at [230, 163] on input "Submit" at bounding box center [230, 166] width 125 height 13
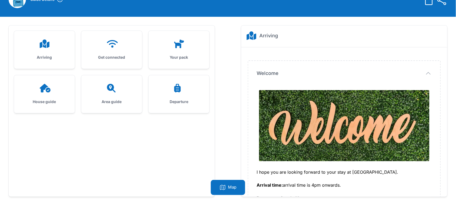
scroll to position [34, 0]
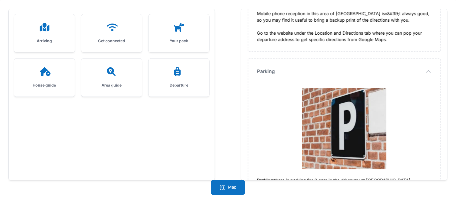
scroll to position [1309, 0]
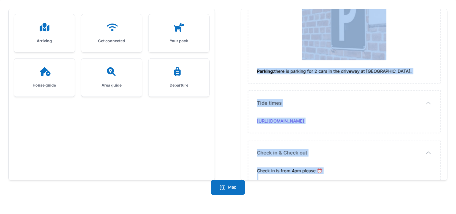
drag, startPoint x: 249, startPoint y: 153, endPoint x: 328, endPoint y: 160, distance: 79.5
copy div "I hope you are looking forward to your stay at Neaps Cottage. Arrival time: arr…"
click at [111, 26] on icon at bounding box center [112, 27] width 11 height 8
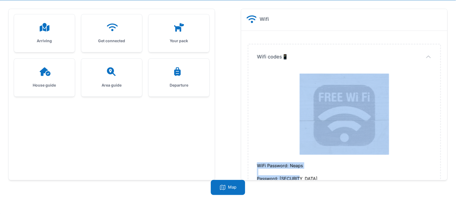
scroll to position [17, 0]
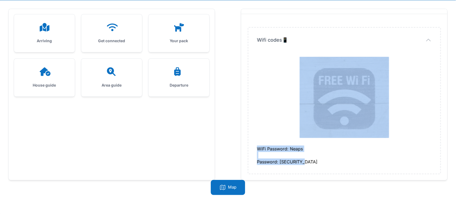
drag, startPoint x: 299, startPoint y: 65, endPoint x: 320, endPoint y: 162, distance: 98.4
click at [320, 162] on div "Wifi codes📱 Wifi codes📱 WiFi Password: Neaps Password: 1692598360" at bounding box center [344, 101] width 192 height 146
copy dd "WiFi Password: Neaps Password: 1692598360"
click at [39, 85] on h3 "House guide" at bounding box center [44, 84] width 43 height 5
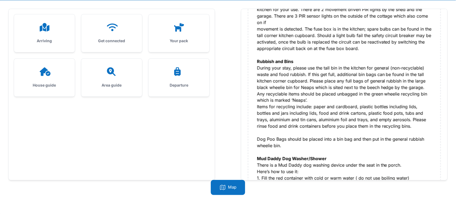
scroll to position [904, 0]
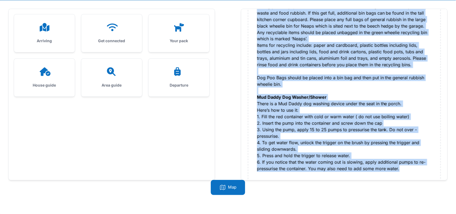
drag, startPoint x: 258, startPoint y: 69, endPoint x: 408, endPoint y: 161, distance: 176.5
copy div "Cleaning detergent/cloths etc - Cupboard under the kitchen sink Dishwasher tabl…"
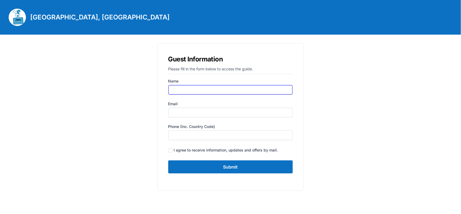
click at [178, 90] on input "Name" at bounding box center [230, 90] width 125 height 10
type input "[PERSON_NAME]"
type input "[PERSON_NAME][EMAIL_ADDRESS][DOMAIN_NAME]"
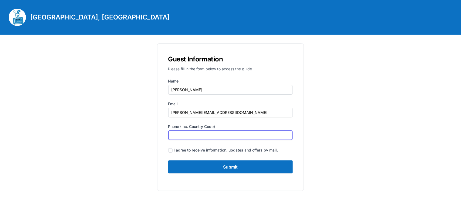
type input "01692535741"
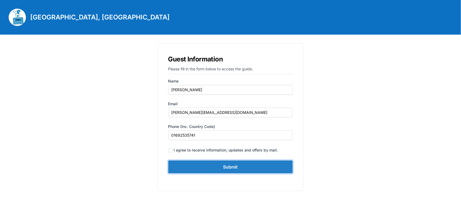
click at [214, 165] on input "Submit" at bounding box center [230, 166] width 125 height 13
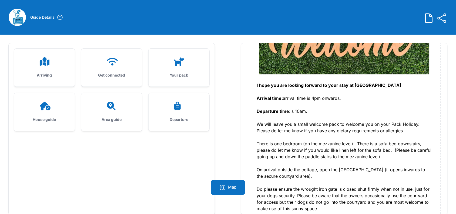
scroll to position [135, 0]
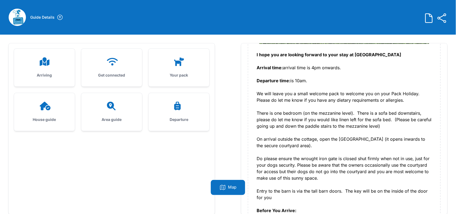
click at [257, 54] on strong "I hope you are looking forward to your stay at Ollands Farm Barn" at bounding box center [329, 54] width 145 height 5
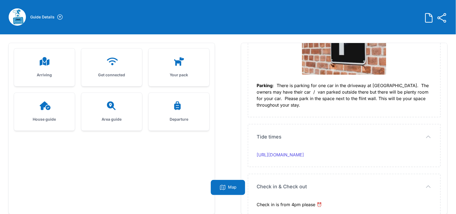
scroll to position [34, 0]
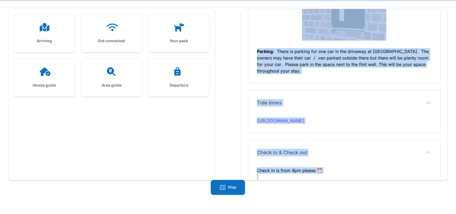
drag, startPoint x: 255, startPoint y: 54, endPoint x: 329, endPoint y: 163, distance: 131.3
copy div "I hope you are looking forward to your stay at Ollands Farm Barn Arrival time: …"
click at [107, 26] on icon at bounding box center [111, 27] width 13 height 9
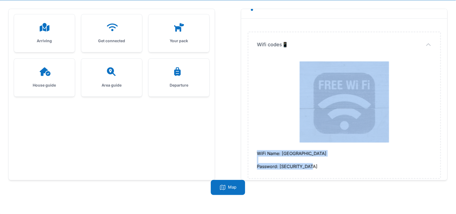
scroll to position [17, 0]
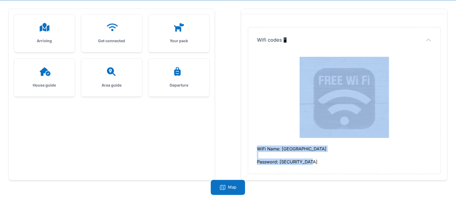
drag, startPoint x: 276, startPoint y: 69, endPoint x: 330, endPoint y: 167, distance: 112.4
click at [330, 167] on div "Wifi codes📱 Wifi codes📱 WiFi Name: Ollands Farm Barn Password: NFJQBVWNJITPEDYR" at bounding box center [344, 101] width 192 height 146
copy dd "WiFi Name: Ollands Farm Barn Password: NFJQBVWNJITPEDYR"
click at [125, 25] on div at bounding box center [111, 27] width 43 height 9
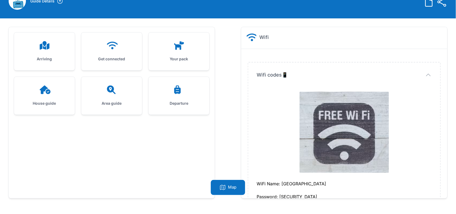
scroll to position [0, 0]
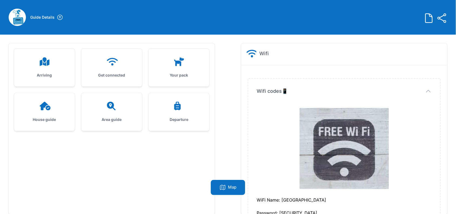
click at [41, 110] on div "House guide" at bounding box center [44, 112] width 61 height 38
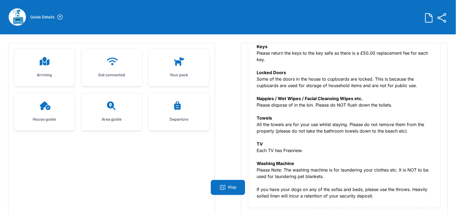
scroll to position [34, 0]
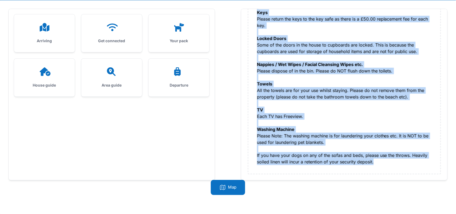
drag, startPoint x: 257, startPoint y: 107, endPoint x: 384, endPoint y: 160, distance: 137.4
copy div "Waste and recycling Please could you be so kind as to leave the bins out for th…"
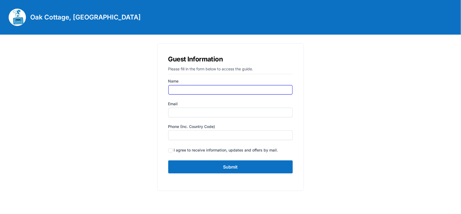
click at [188, 92] on input "Name" at bounding box center [230, 90] width 125 height 10
type input "[PERSON_NAME]"
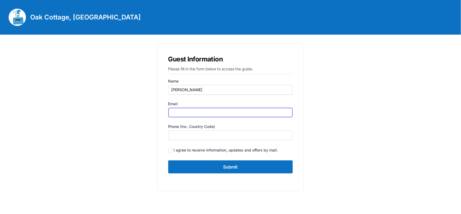
type input "[PERSON_NAME][EMAIL_ADDRESS][DOMAIN_NAME]"
type input "01692535741"
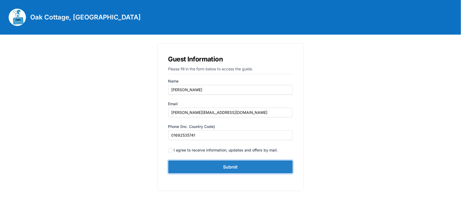
click at [219, 162] on input "Submit" at bounding box center [230, 166] width 125 height 13
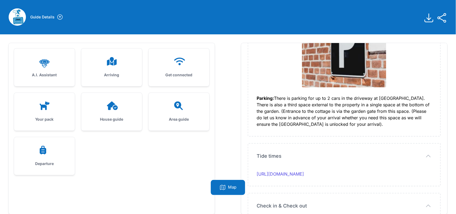
scroll to position [34, 0]
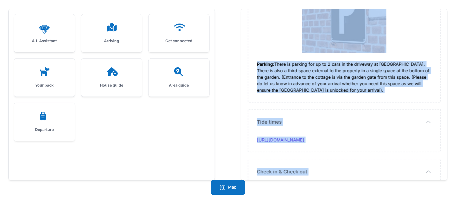
drag, startPoint x: 256, startPoint y: 86, endPoint x: 342, endPoint y: 155, distance: 110.5
click at [342, 186] on div "Check in is from 4pm please ⏰️ Check out is by 10am please ⏰️" at bounding box center [344, 195] width 175 height 19
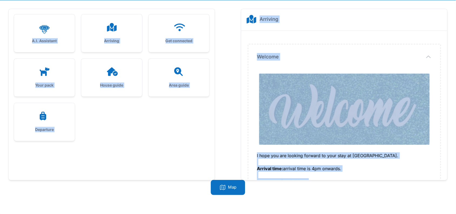
scroll to position [0, 0]
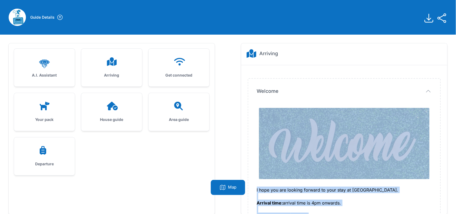
drag, startPoint x: 325, startPoint y: 159, endPoint x: 284, endPoint y: 135, distance: 47.0
copy div "I hope you are looking forward to your stay at [GEOGRAPHIC_DATA]. Arrival time:…"
click at [175, 68] on div "Get connected" at bounding box center [179, 68] width 61 height 38
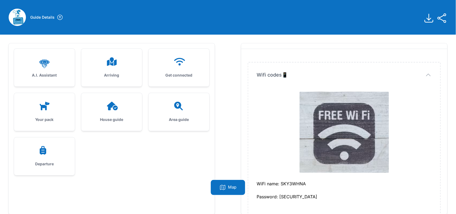
scroll to position [23, 0]
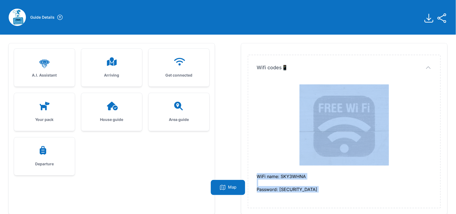
drag, startPoint x: 303, startPoint y: 76, endPoint x: 325, endPoint y: 198, distance: 123.6
click at [325, 198] on div "Wifi codes📱 Wifi codes📱 WiFi name: SKY3WHNA Password: 8g1Ed3XFNVuX" at bounding box center [344, 131] width 192 height 152
copy dd "WiFi name: SKY3WHNA Password: 8g1Ed3XFNVuX"
click at [106, 105] on icon at bounding box center [111, 106] width 13 height 9
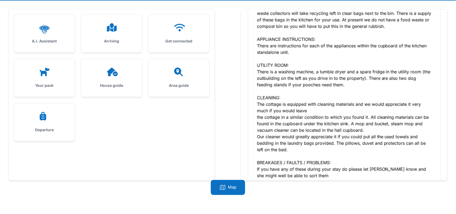
scroll to position [626, 0]
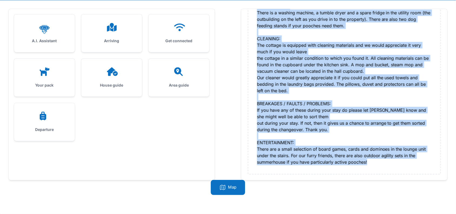
drag, startPoint x: 255, startPoint y: 107, endPoint x: 391, endPoint y: 157, distance: 145.5
copy div "HEATING / HOT WATER: Heating and hot water is operated by the controls located …"
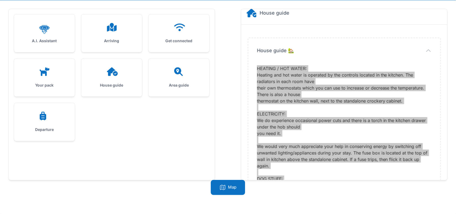
scroll to position [0, 0]
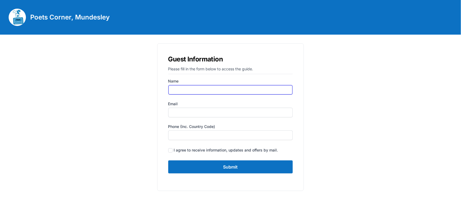
click at [194, 90] on input "Name" at bounding box center [230, 90] width 125 height 10
type input "[PERSON_NAME]"
type input "[PERSON_NAME][EMAIL_ADDRESS][DOMAIN_NAME]"
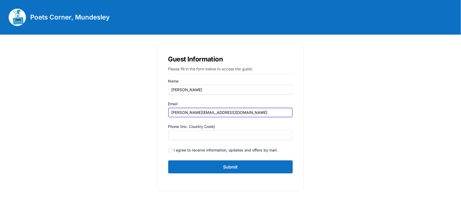
type input "01692535741"
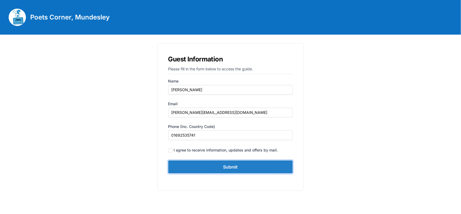
click at [220, 168] on input "Submit" at bounding box center [230, 166] width 125 height 13
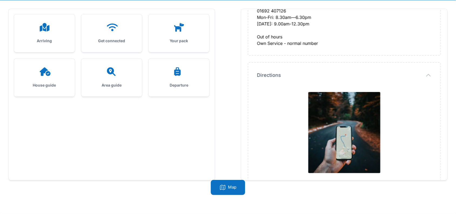
scroll to position [1536, 0]
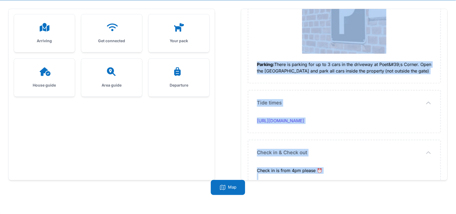
drag, startPoint x: 273, startPoint y: 68, endPoint x: 328, endPoint y: 170, distance: 115.6
copy div "L ipsu dol sit ametcon adipisc el sedd eius te Incid Utlabo. Etdolor magn: aliq…"
click at [123, 42] on h3 "Get connected" at bounding box center [111, 40] width 43 height 5
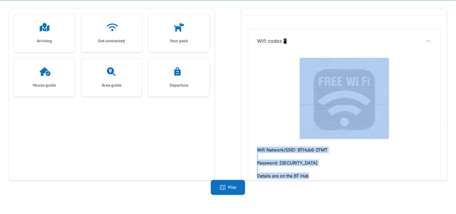
scroll to position [30, 0]
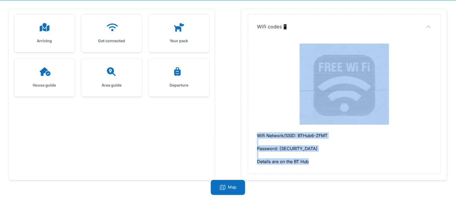
drag, startPoint x: 287, startPoint y: 67, endPoint x: 327, endPoint y: 168, distance: 108.6
click at [327, 168] on div "Wifi codes📱 Wifi codes📱 Wifi Network/SSID: BTHub6-ZFMT Password: deRbFYxb3Nkq D…" at bounding box center [344, 93] width 192 height 159
copy dd "Wifi Network/SSID: BTHub6-ZFMT Password: deRbFYxb3Nkq Details are on the BT Hub"
click at [55, 72] on div at bounding box center [44, 71] width 43 height 9
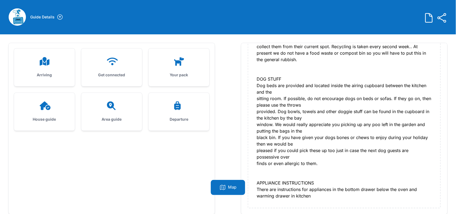
scroll to position [34, 0]
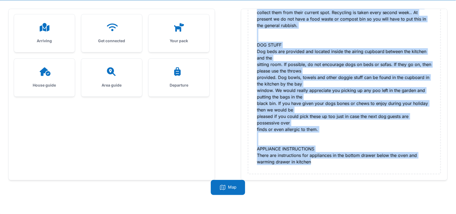
drag, startPoint x: 256, startPoint y: 107, endPoint x: 334, endPoint y: 171, distance: 100.6
copy div "HEATING / HOT WATER: Heating is controlled by the boiler in the cupboard in the…"
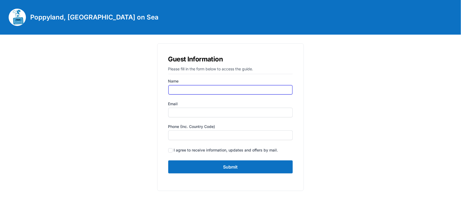
click at [190, 93] on input "Name" at bounding box center [230, 90] width 125 height 10
type input "[PERSON_NAME]"
type input "[PERSON_NAME][EMAIL_ADDRESS][DOMAIN_NAME]"
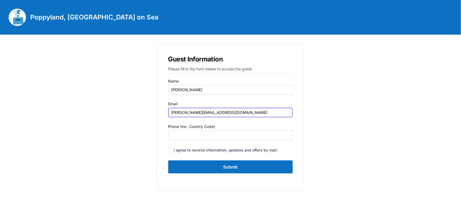
type input "01692535741"
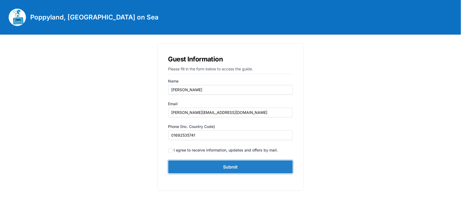
click at [213, 169] on input "Submit" at bounding box center [230, 166] width 125 height 13
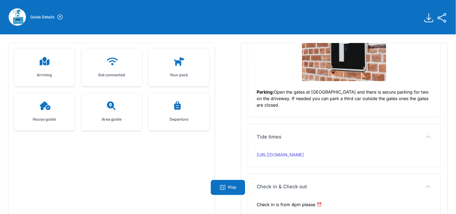
scroll to position [34, 0]
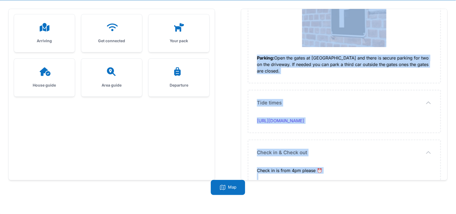
drag, startPoint x: 257, startPoint y: 70, endPoint x: 344, endPoint y: 163, distance: 126.7
copy div "I hope you are looking forward to your stay at Poppyland. Arrival time: Could y…"
click at [108, 36] on div "Get connected" at bounding box center [111, 33] width 61 height 38
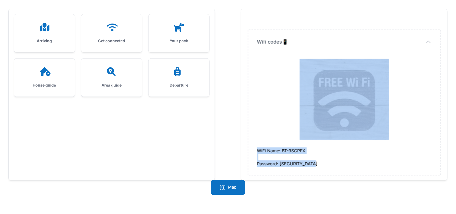
scroll to position [17, 0]
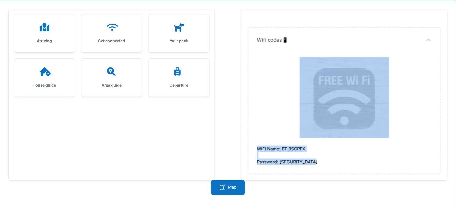
drag, startPoint x: 298, startPoint y: 73, endPoint x: 323, endPoint y: 177, distance: 107.1
click at [323, 177] on div "Wifi codes📱 Wifi codes📱 WiFi Name: BT-9SCPFX Password: 6CtgdAP4mGEq3F" at bounding box center [344, 97] width 206 height 166
copy dd "WiFi Name: BT-9SCPFX Password: 6CtgdAP4mGEq3F"
click at [55, 71] on div at bounding box center [44, 71] width 43 height 9
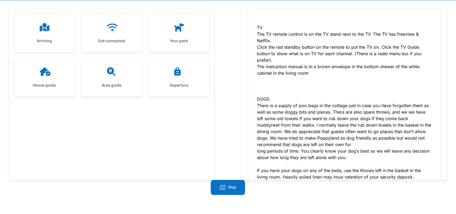
scroll to position [503, 0]
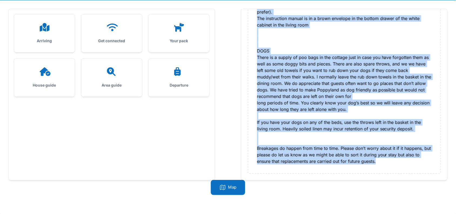
drag, startPoint x: 257, startPoint y: 73, endPoint x: 381, endPoint y: 163, distance: 152.9
copy div "HEATING & HOT WATER The heating is oil fired & controlled by the thermostat whi…"
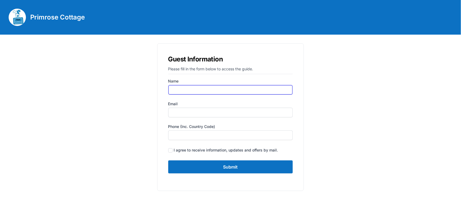
drag, startPoint x: 204, startPoint y: 87, endPoint x: 206, endPoint y: 90, distance: 3.1
click at [204, 87] on input "Name" at bounding box center [230, 90] width 125 height 10
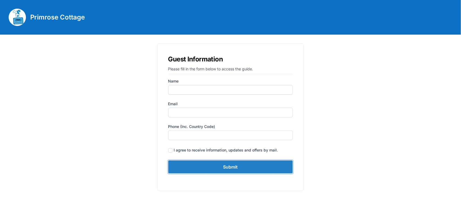
click at [195, 168] on input "Submit" at bounding box center [230, 166] width 125 height 13
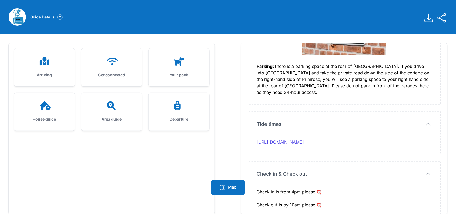
scroll to position [34, 0]
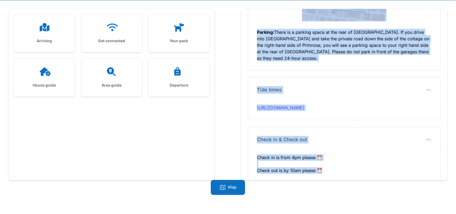
drag, startPoint x: 277, startPoint y: 103, endPoint x: 322, endPoint y: 161, distance: 73.7
copy div "I hope you are looking forward to your stay at [GEOGRAPHIC_DATA]. Arrival time:…"
click at [104, 29] on div at bounding box center [111, 27] width 43 height 9
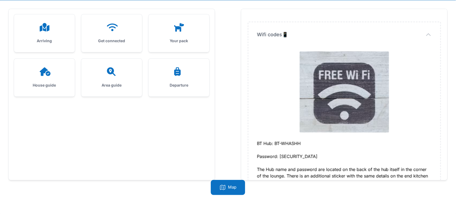
scroll to position [43, 0]
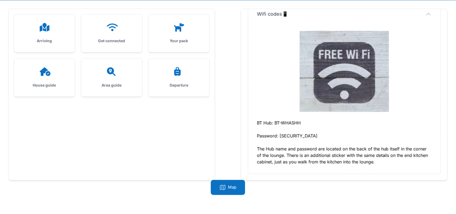
drag, startPoint x: 253, startPoint y: 121, endPoint x: 387, endPoint y: 161, distance: 139.6
click at [387, 161] on div "Wifi codes📱 Wifi codes📱 BT Hub: BT-WHASHH Password: [SECURITY_DATA]" at bounding box center [344, 88] width 192 height 172
copy div "BT Hub: BT-WHASHH Password: [SECURITY_DATA] The Hub name and password are locat…"
click at [45, 65] on div "House guide" at bounding box center [44, 78] width 61 height 38
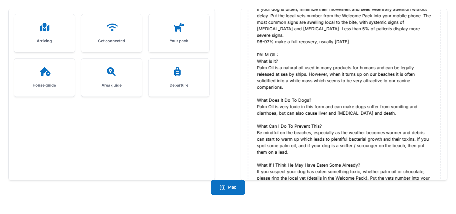
scroll to position [775, 0]
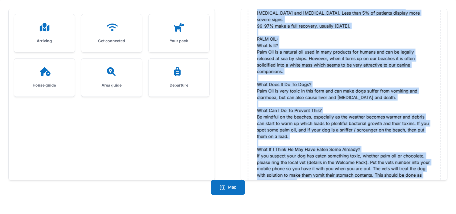
drag, startPoint x: 257, startPoint y: 73, endPoint x: 305, endPoint y: 166, distance: 104.9
copy div "LOREMIP / DOL SITAM: Con adipisc eli sed doeiu tempori utlab et dolorem al eni …"
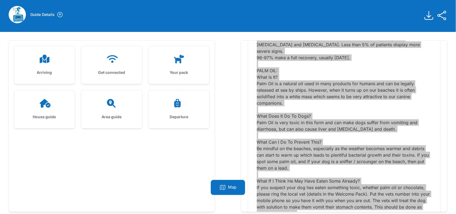
scroll to position [0, 0]
